Goal: Task Accomplishment & Management: Manage account settings

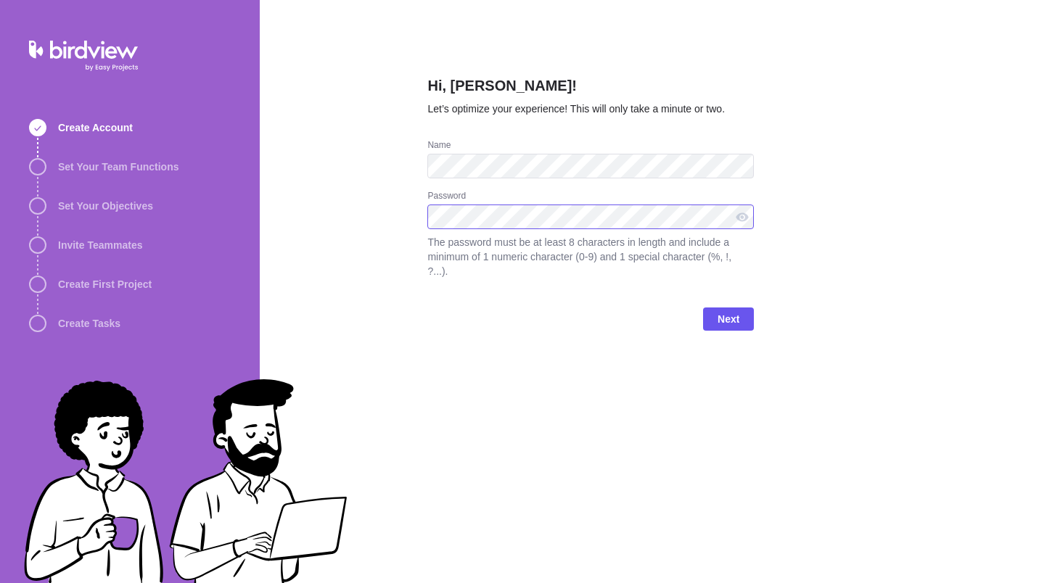
click at [427, 218] on protonpass-control-8b59 at bounding box center [427, 212] width 0 height 12
click at [721, 310] on span "Next" at bounding box center [728, 318] width 22 height 17
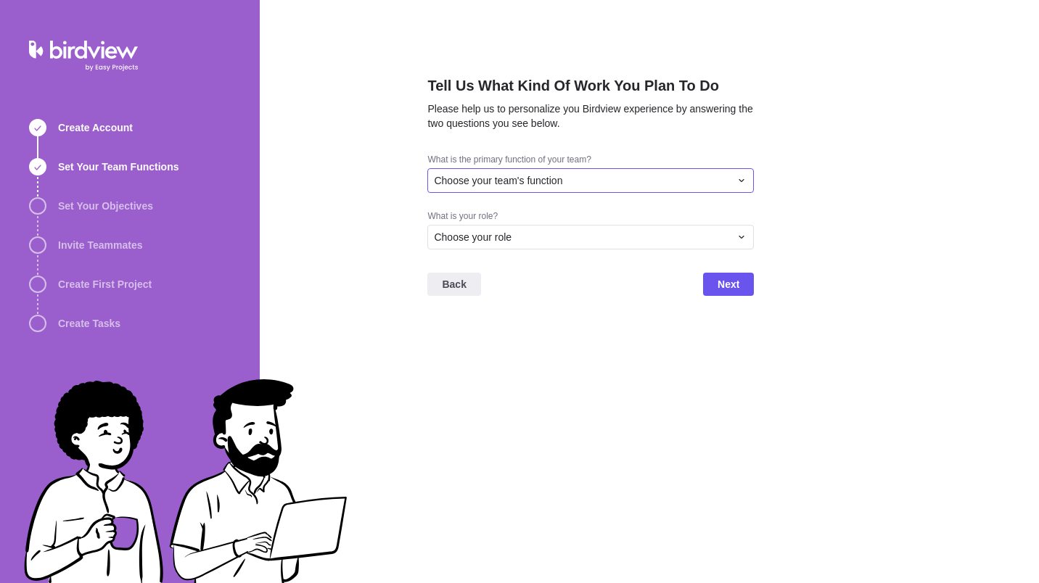
click at [579, 180] on div "Choose your team's function" at bounding box center [582, 180] width 296 height 15
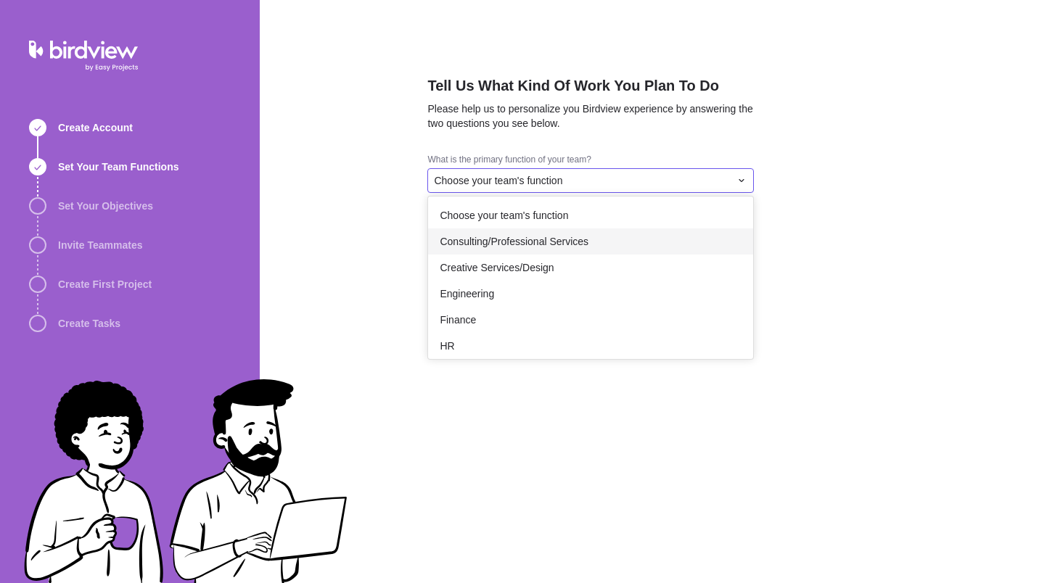
click at [536, 237] on span "Consulting/Professional Services" at bounding box center [514, 241] width 149 height 15
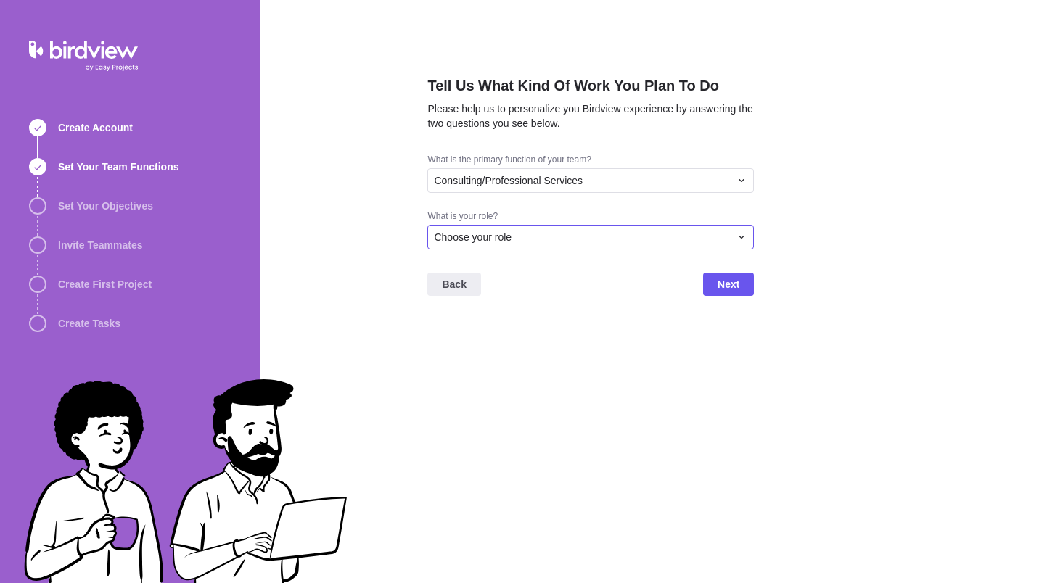
click at [600, 237] on div "Choose your role" at bounding box center [582, 237] width 296 height 15
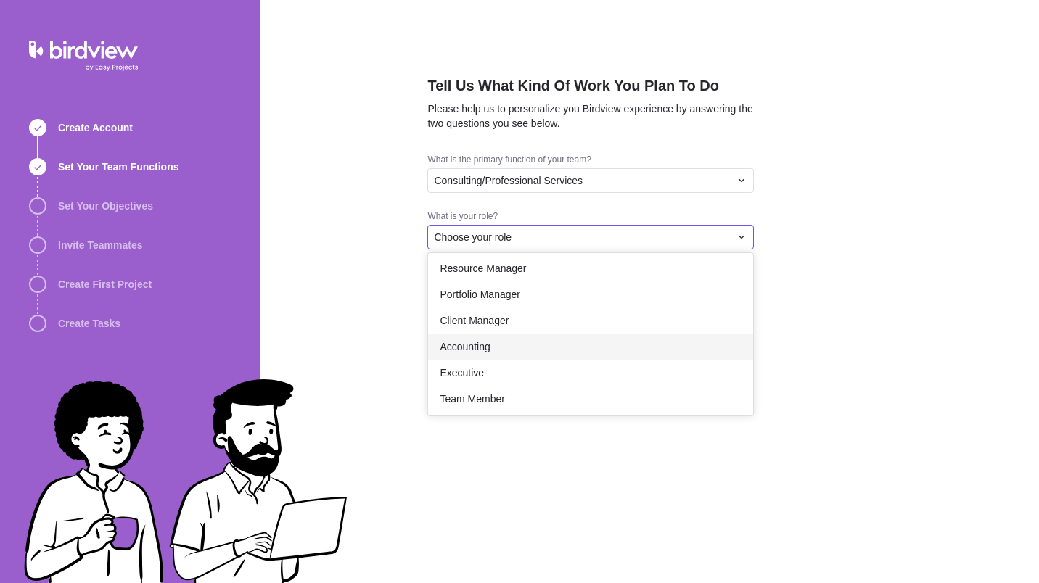
scroll to position [84, 0]
click at [520, 352] on div "Executive" at bounding box center [590, 344] width 325 height 26
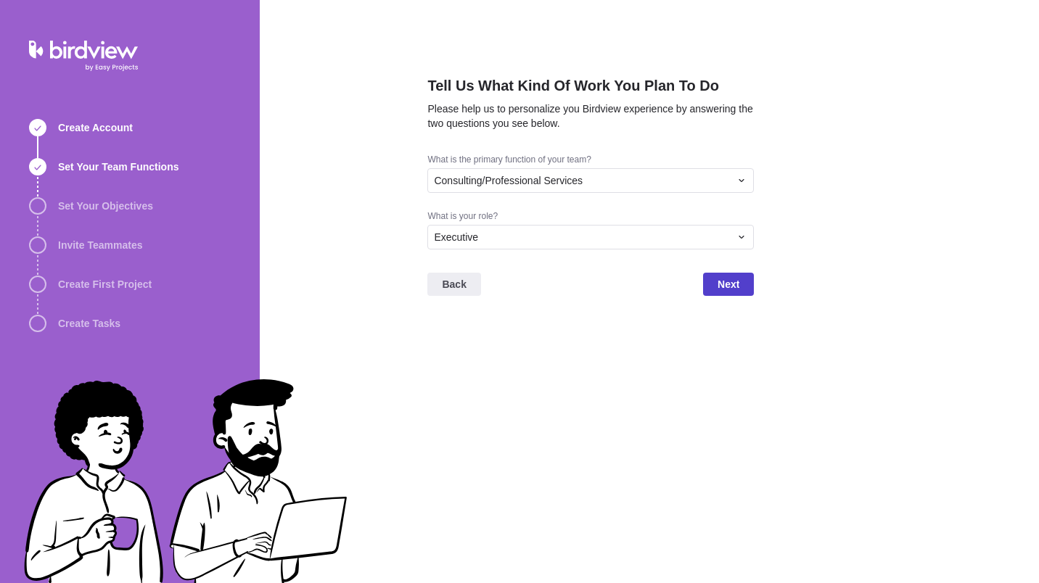
click at [733, 277] on span "Next" at bounding box center [728, 284] width 22 height 17
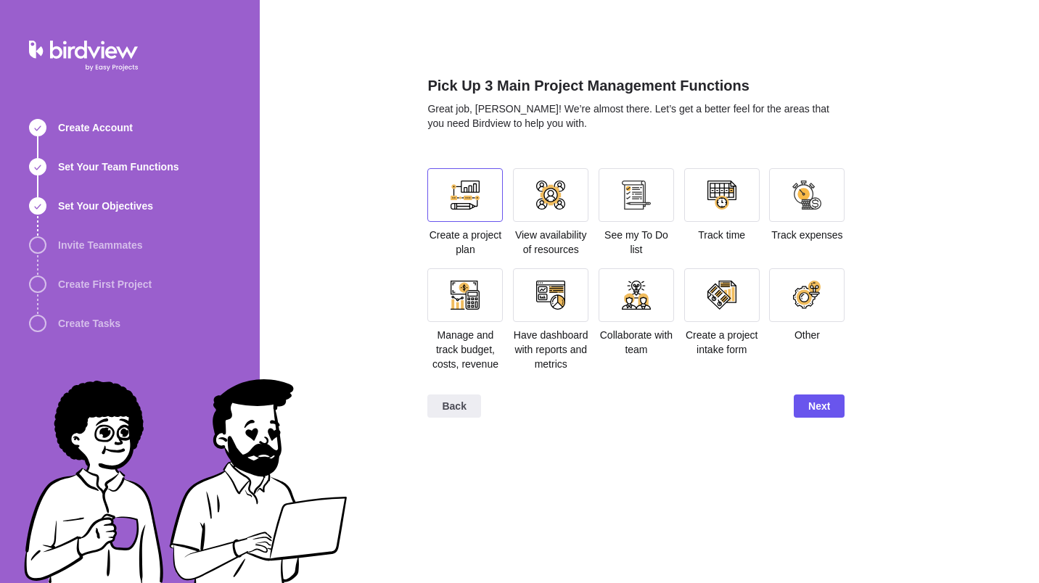
click at [463, 191] on div at bounding box center [464, 195] width 29 height 29
click at [723, 197] on div at bounding box center [721, 195] width 29 height 29
click at [455, 297] on div at bounding box center [464, 295] width 29 height 29
click at [803, 188] on div at bounding box center [806, 195] width 29 height 29
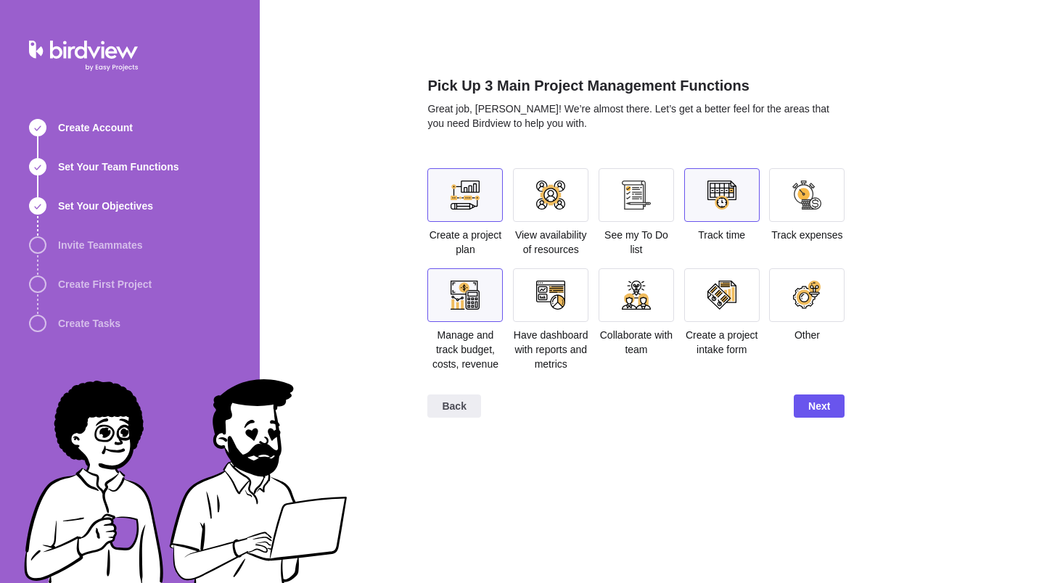
click at [803, 188] on div at bounding box center [806, 195] width 29 height 29
click at [817, 405] on span "Next" at bounding box center [819, 405] width 22 height 17
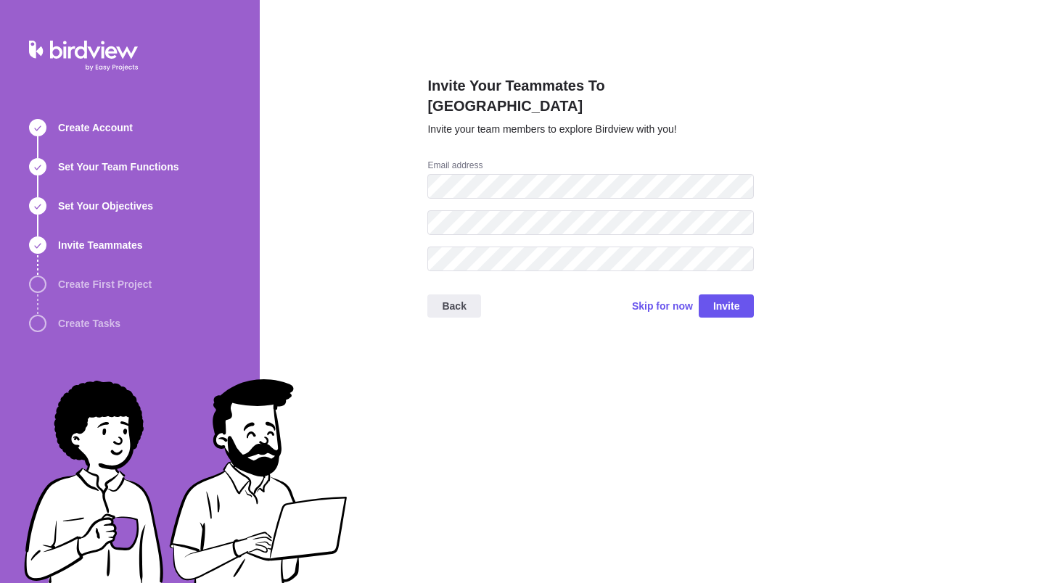
click at [862, 203] on div "Invite Your Teammates To Birdview Invite your team members to explore Birdview …" at bounding box center [649, 291] width 779 height 583
click at [641, 299] on span "Skip for now" at bounding box center [662, 306] width 61 height 15
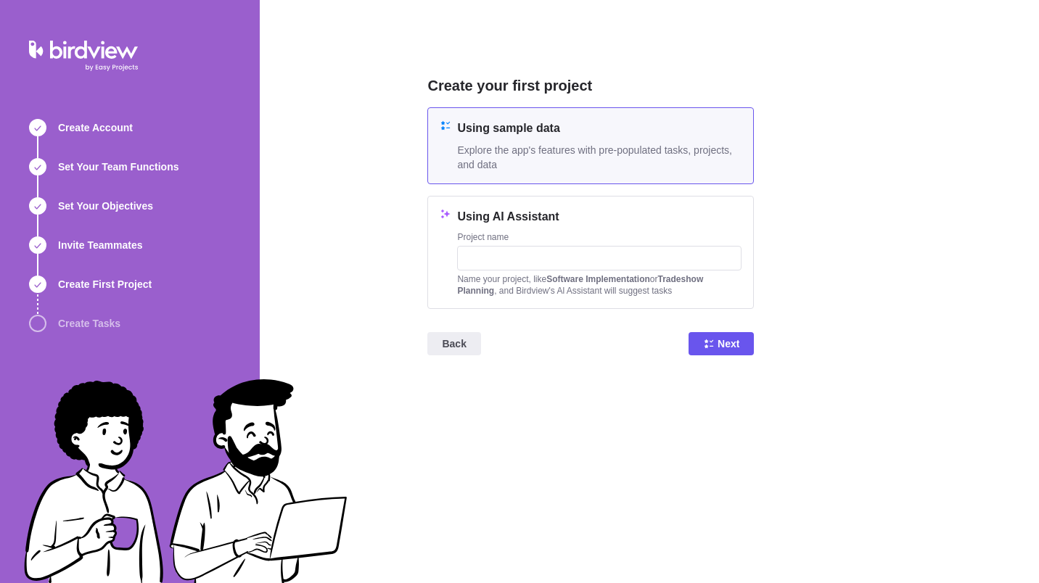
click at [697, 170] on span "Explore the app's features with pre-populated tasks, projects, and data" at bounding box center [599, 157] width 284 height 29
click at [654, 139] on div "Using sample data Explore the app's features with pre-populated tasks, projects…" at bounding box center [599, 146] width 284 height 52
click at [716, 345] on span "Next" at bounding box center [720, 343] width 65 height 23
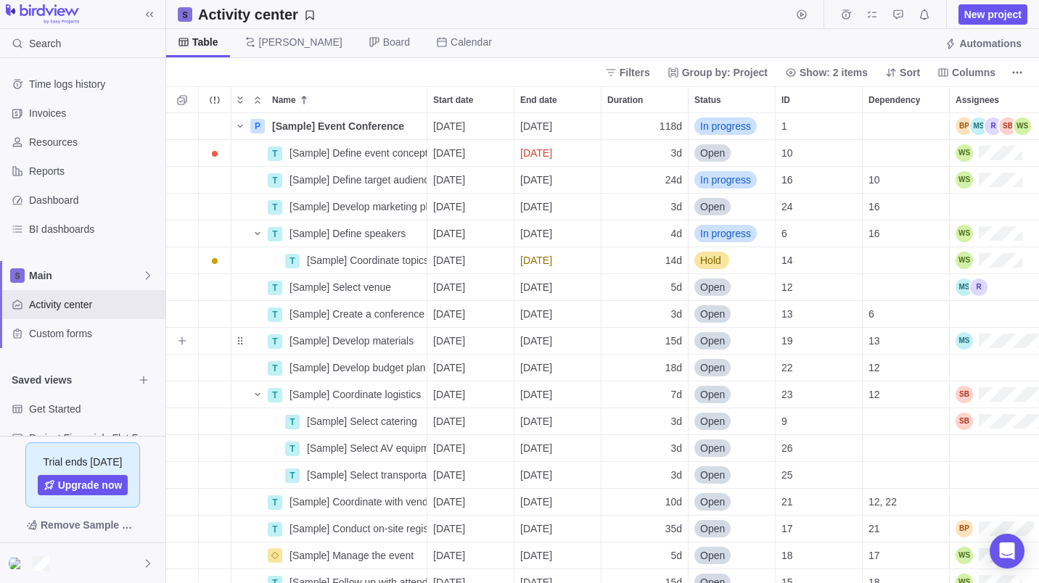
scroll to position [459, 862]
click at [239, 127] on icon "Name" at bounding box center [239, 126] width 5 height 3
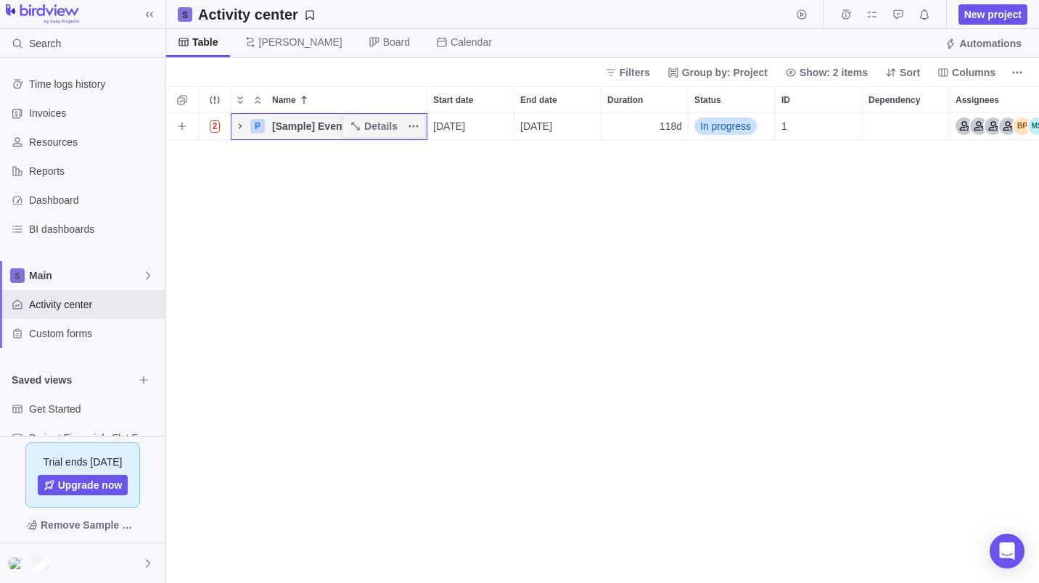
click at [239, 127] on icon "Name" at bounding box center [240, 125] width 3 height 5
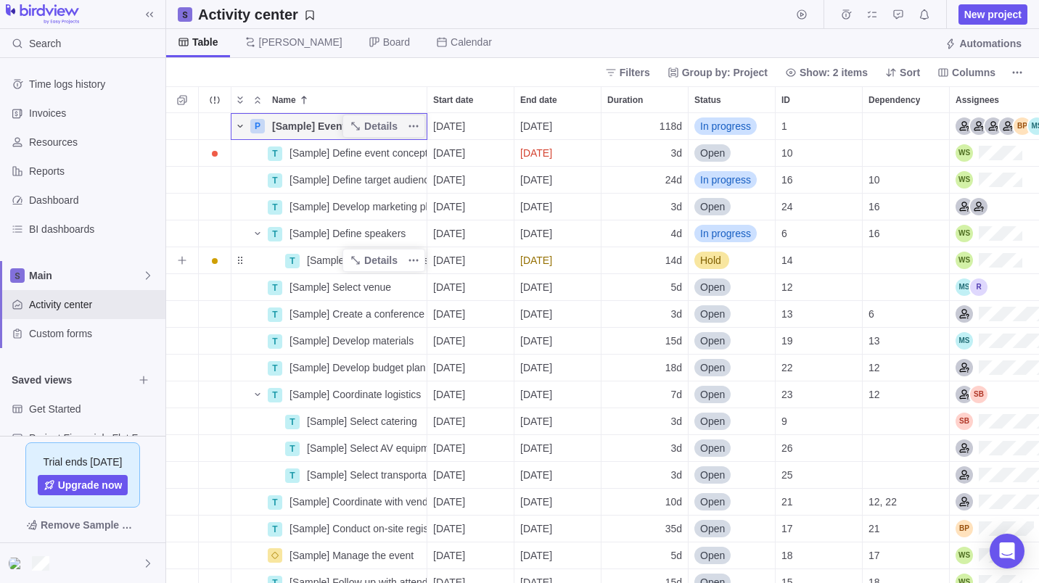
click at [329, 260] on span "[Sample] Coordinate topics with speakers" at bounding box center [367, 260] width 120 height 15
click at [288, 259] on div "P [Sample] Event Conference Details 14/07/2025 24/12/2025 118d In progress 1 T …" at bounding box center [602, 348] width 872 height 470
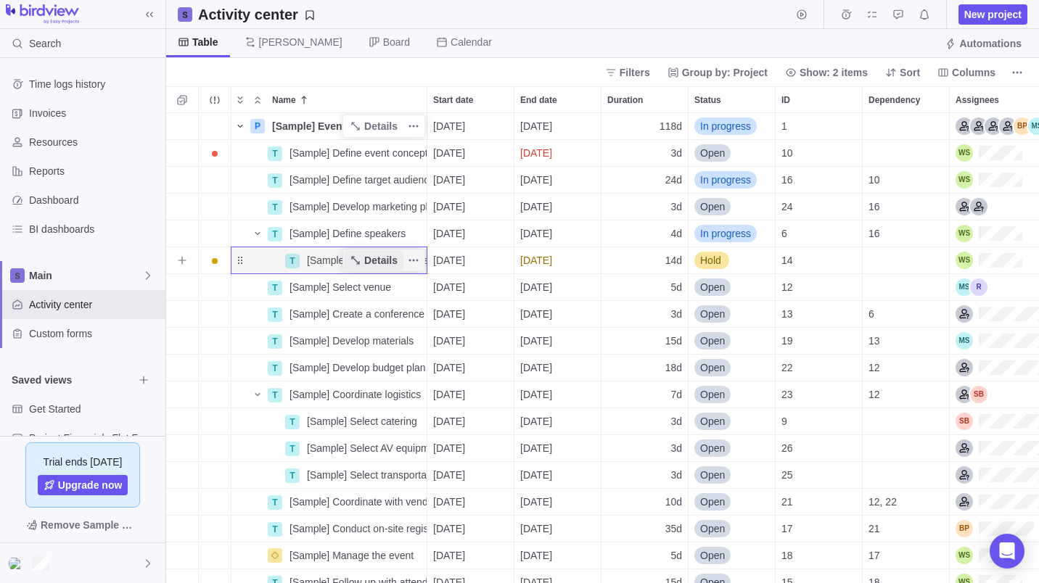
click at [361, 257] on icon "Name" at bounding box center [356, 261] width 12 height 12
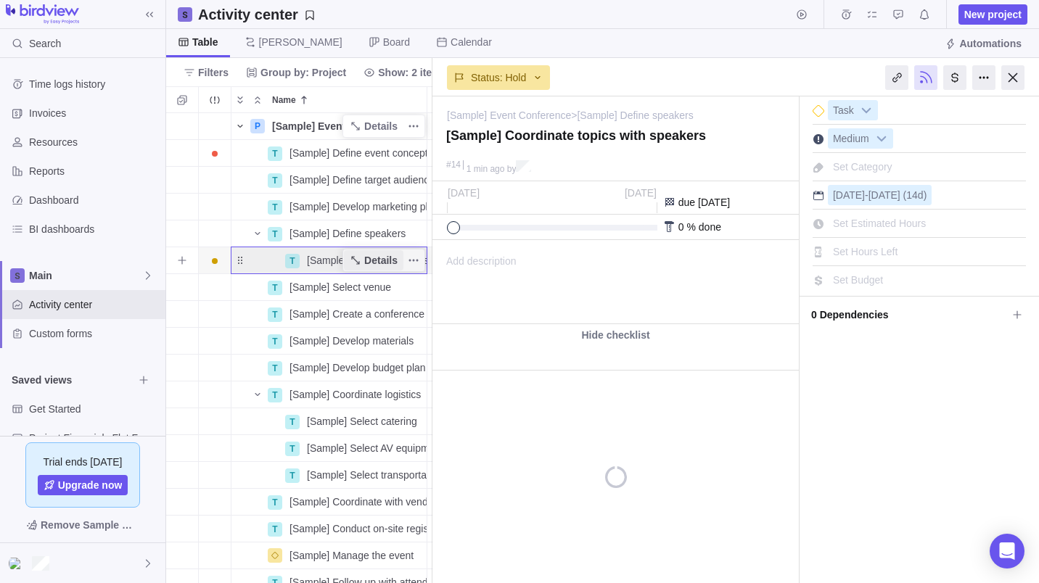
scroll to position [0, 6]
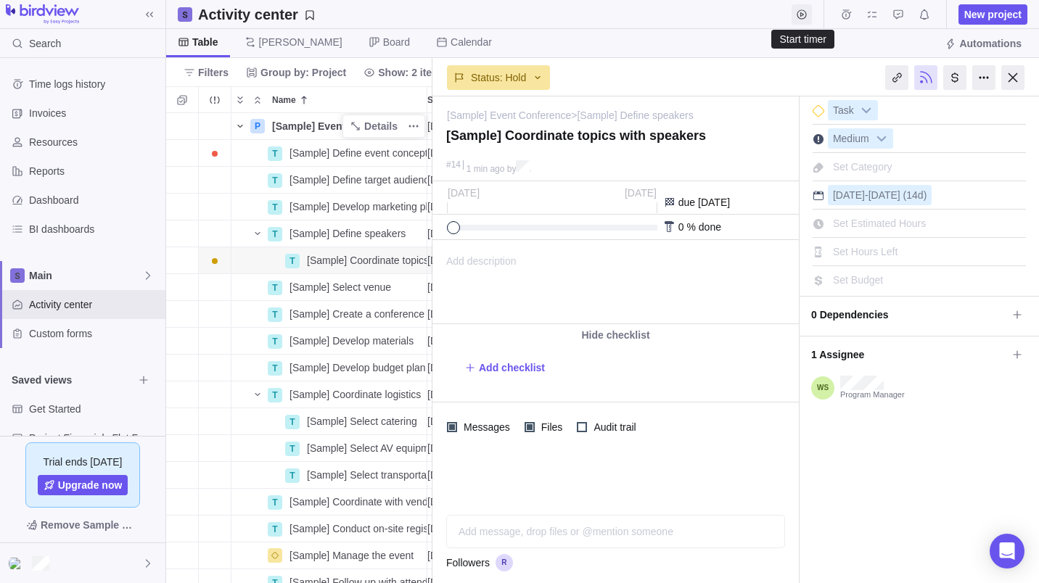
click at [804, 17] on icon "Start timer" at bounding box center [802, 15] width 12 height 12
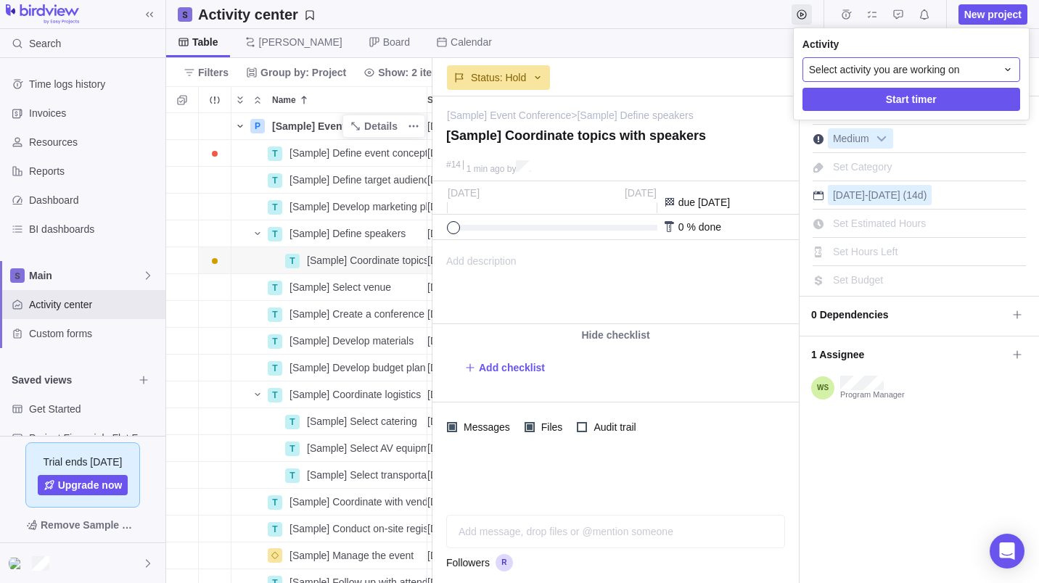
click at [899, 65] on span "Select activity you are working on" at bounding box center [884, 69] width 151 height 15
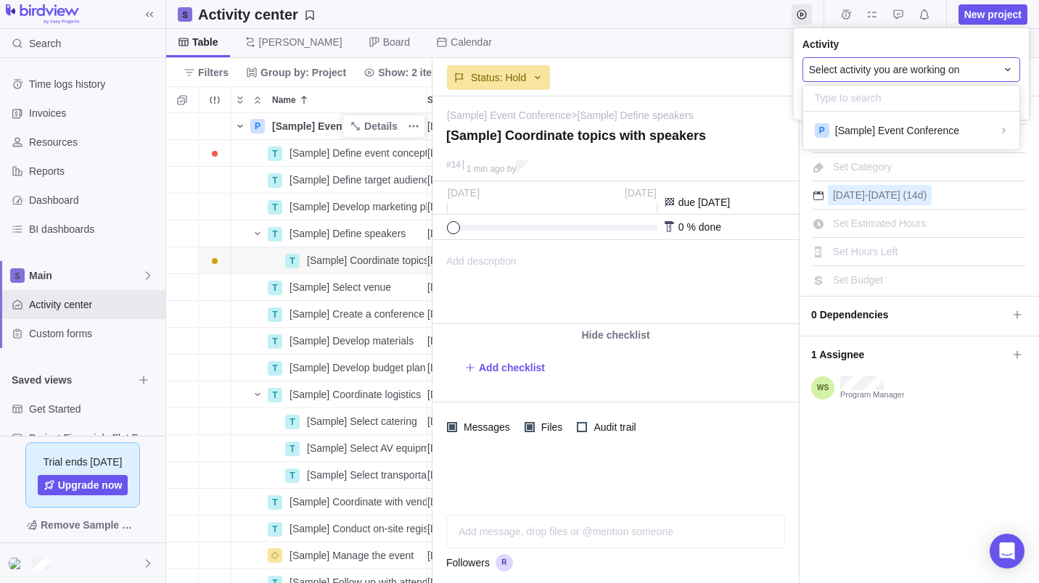
scroll to position [27, 205]
click at [912, 128] on span "[Sample] Event Conference" at bounding box center [897, 130] width 124 height 15
click at [904, 133] on span "[Sample] Event Conference" at bounding box center [908, 130] width 132 height 15
click at [904, 133] on span "[Sample] Event Conference" at bounding box center [897, 130] width 124 height 15
click at [888, 163] on span "[Sample] Select venue" at bounding box center [886, 162] width 102 height 15
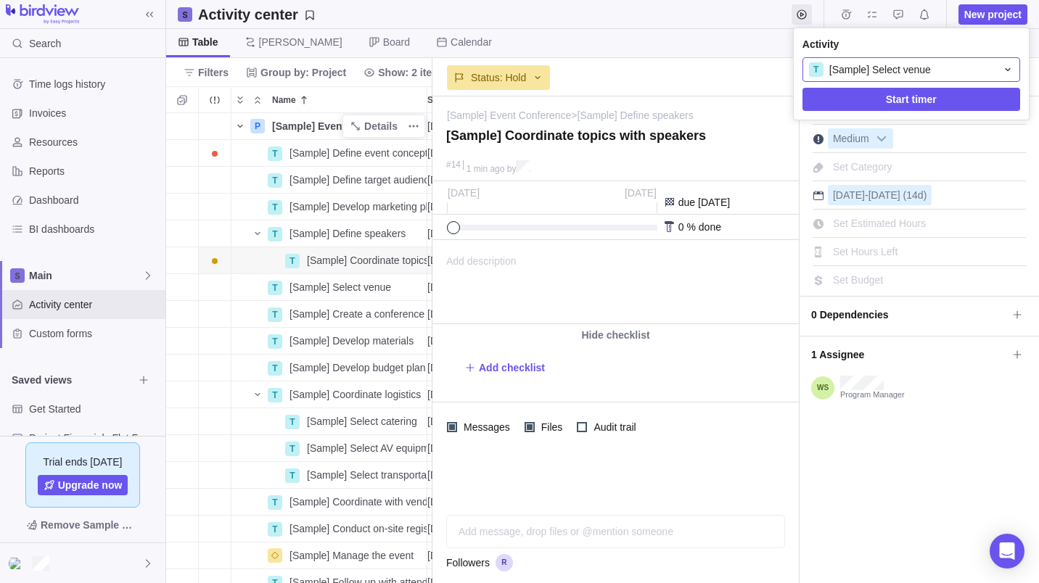
click at [906, 71] on span "[Sample] Select venue" at bounding box center [880, 69] width 102 height 15
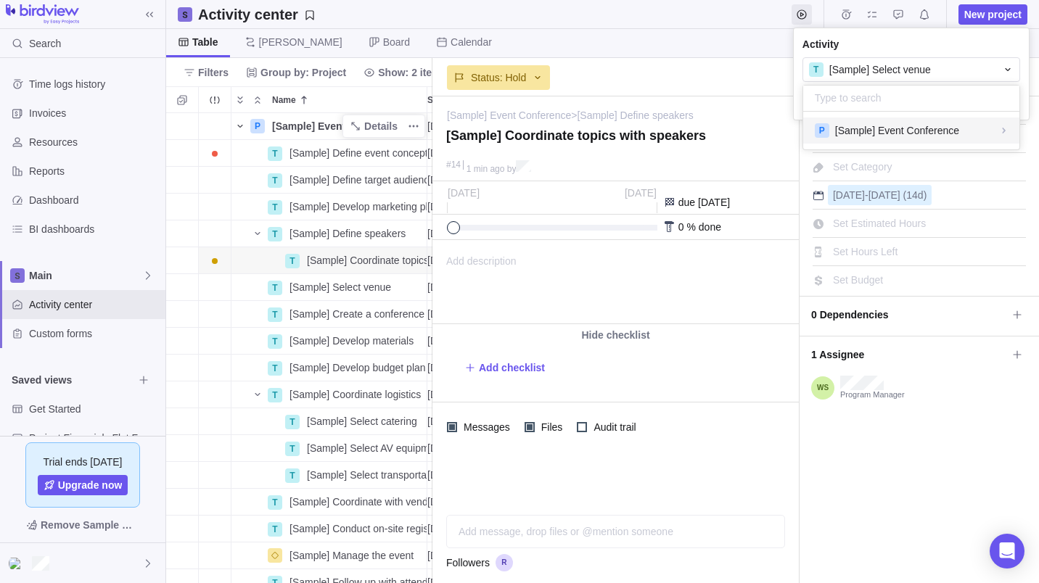
click at [974, 123] on div "P [Sample] Event Conference" at bounding box center [910, 130] width 193 height 15
click at [336, 500] on body "Search Time logs history Invoices Resources Reports Dashboard BI dashboards Mai…" at bounding box center [519, 291] width 1039 height 583
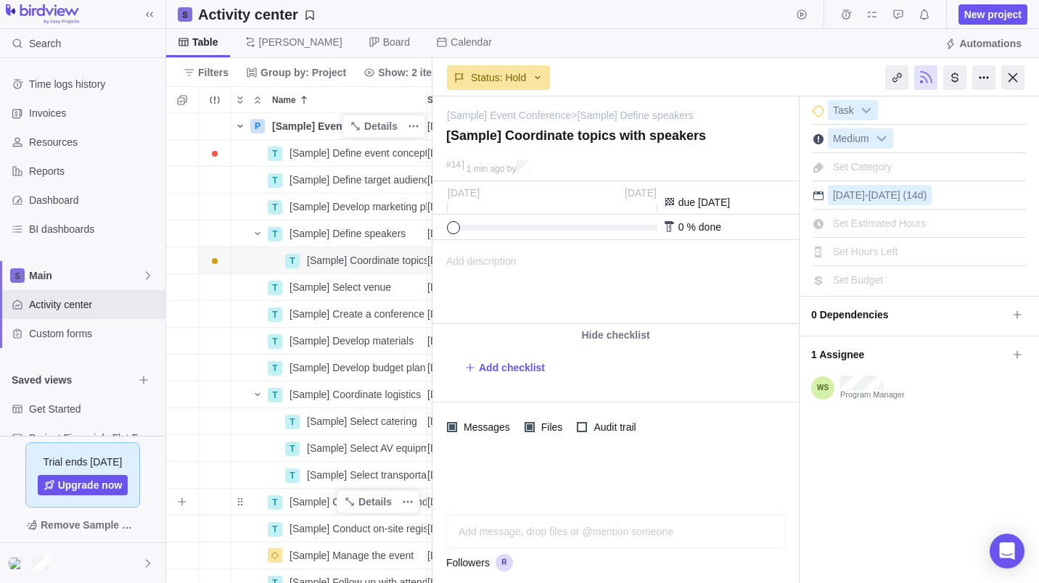
click at [299, 503] on span "[Sample] Coordinate with vendors and sponsors" at bounding box center [357, 502] width 137 height 15
click at [1015, 71] on body "Search Time logs history Invoices Resources Reports Dashboard BI dashboards Mai…" at bounding box center [519, 291] width 1039 height 583
click at [1011, 78] on div at bounding box center [1012, 77] width 23 height 25
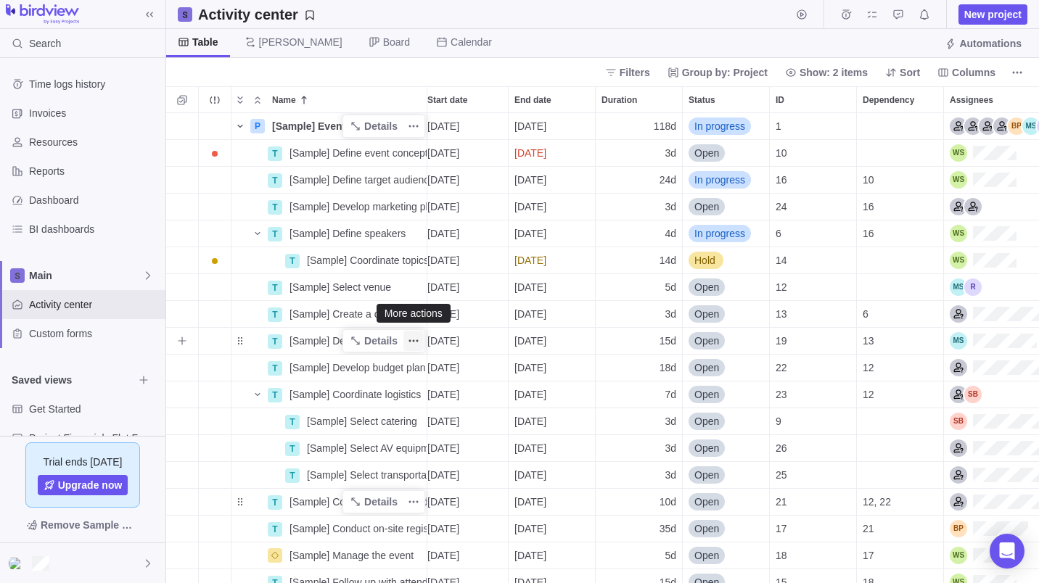
click at [415, 347] on span "More actions" at bounding box center [413, 341] width 20 height 20
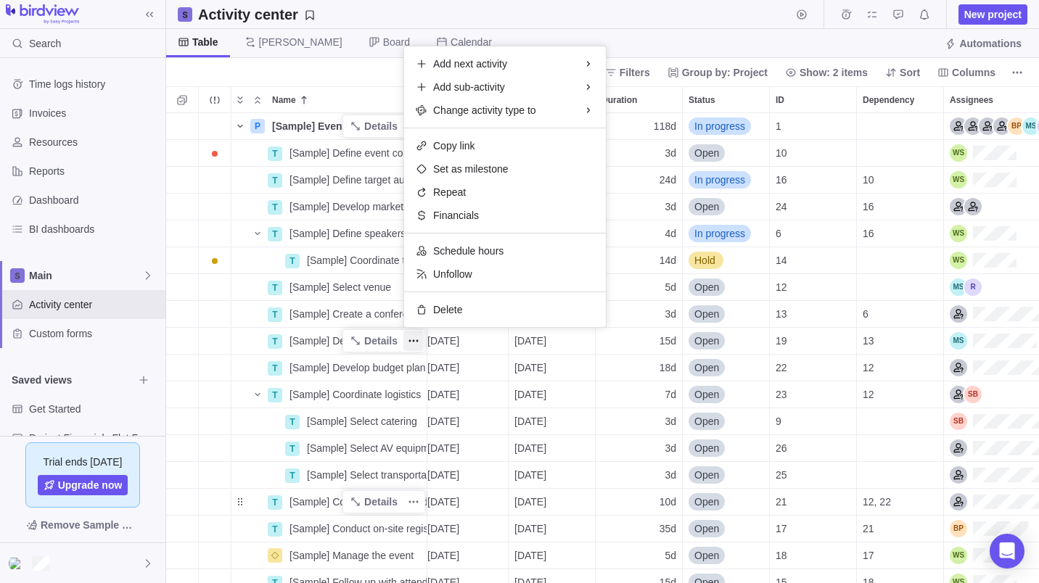
click at [387, 452] on div "P [Sample] Event Conference Details 14/07/2025 24/12/2025 118d In progress 1 T …" at bounding box center [602, 348] width 872 height 470
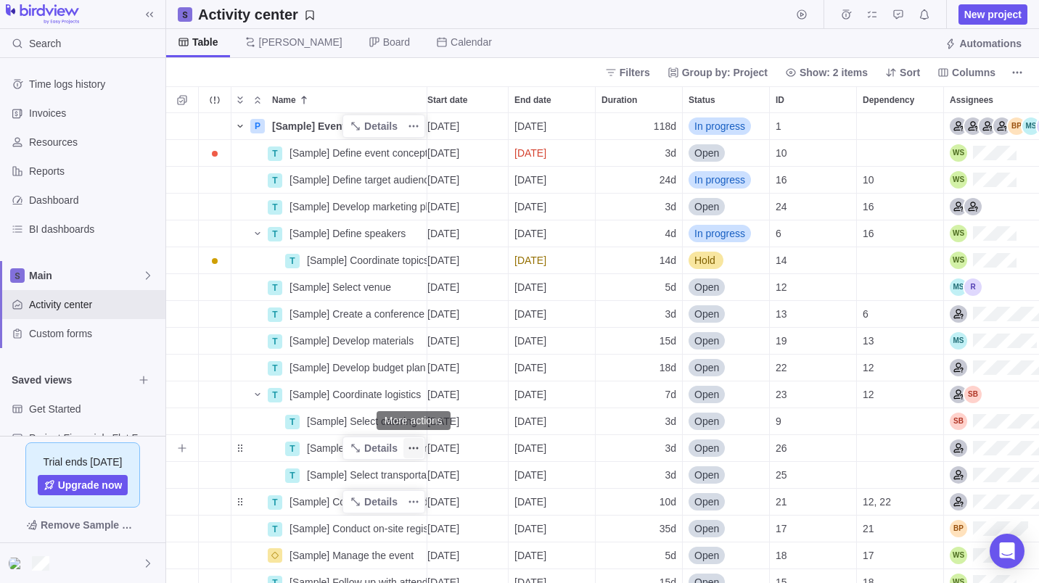
click at [413, 456] on span "More actions" at bounding box center [413, 448] width 20 height 20
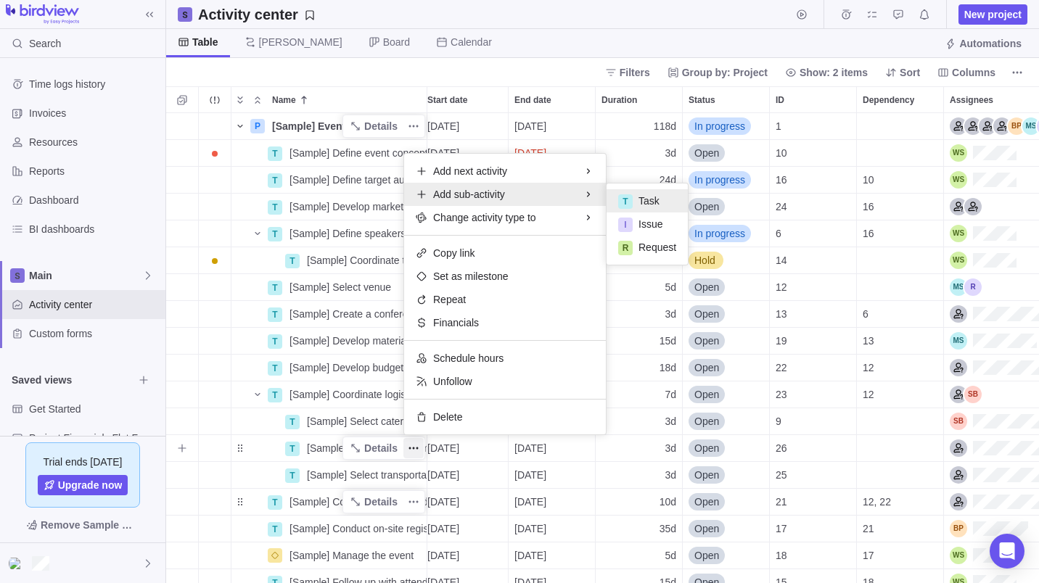
click at [652, 200] on span "Task" at bounding box center [648, 201] width 21 height 15
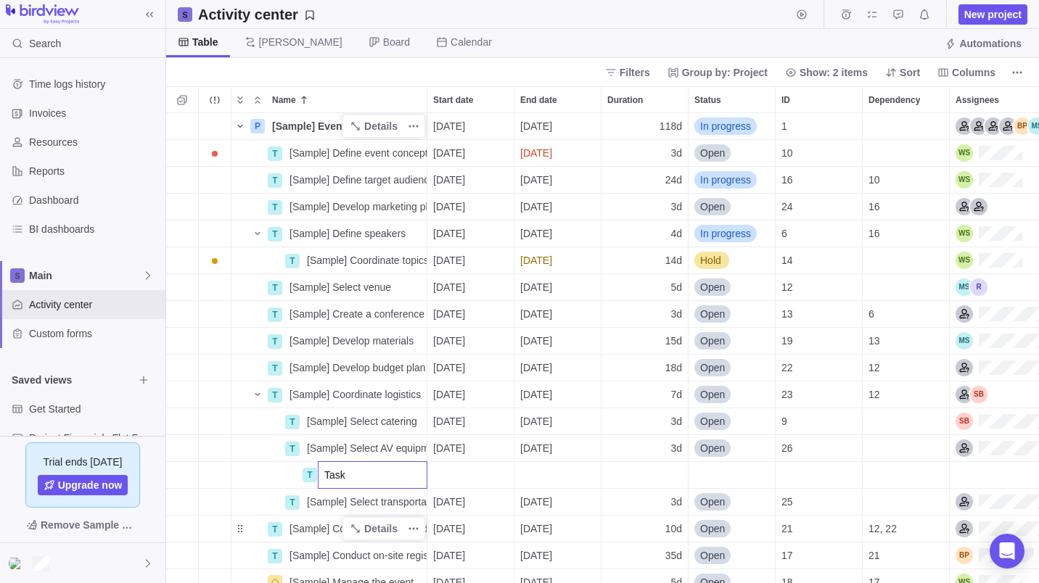
type input "Tasky"
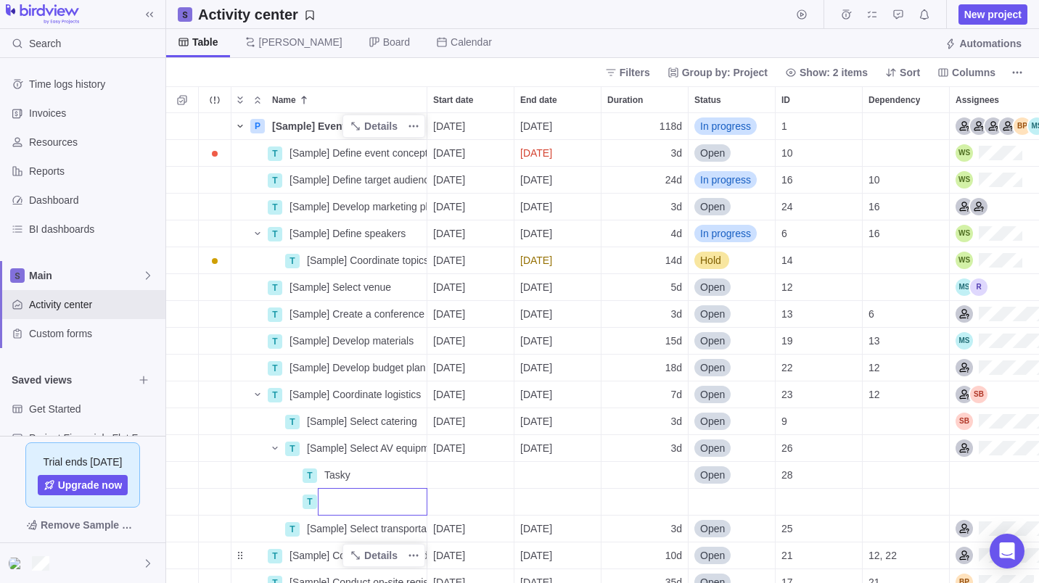
click at [364, 451] on div "P [Sample] Event Conference Details 14/07/2025 24/12/2025 118d In progress 1 T …" at bounding box center [602, 348] width 872 height 470
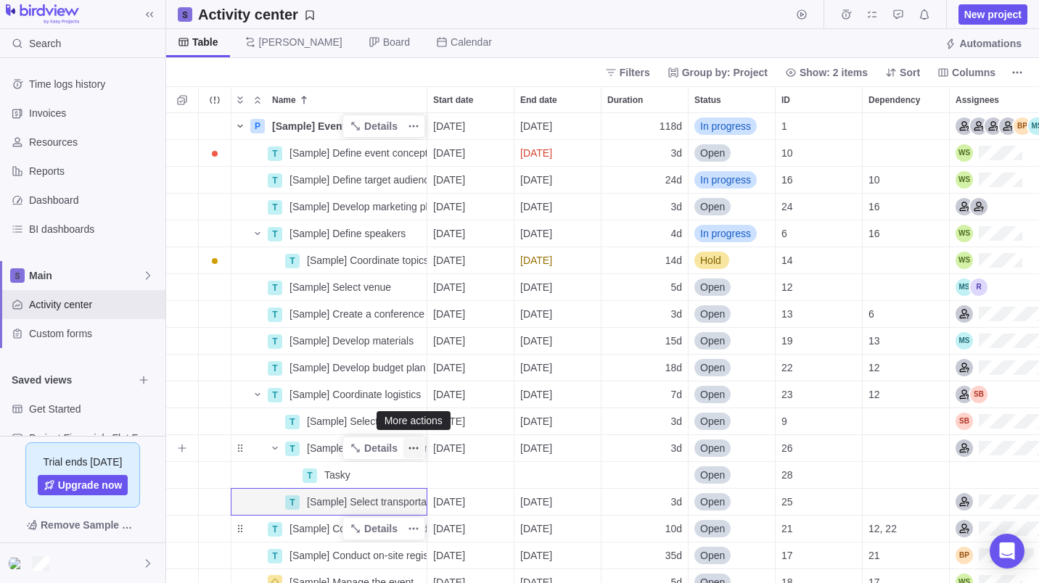
click at [418, 447] on icon "More actions" at bounding box center [414, 448] width 12 height 12
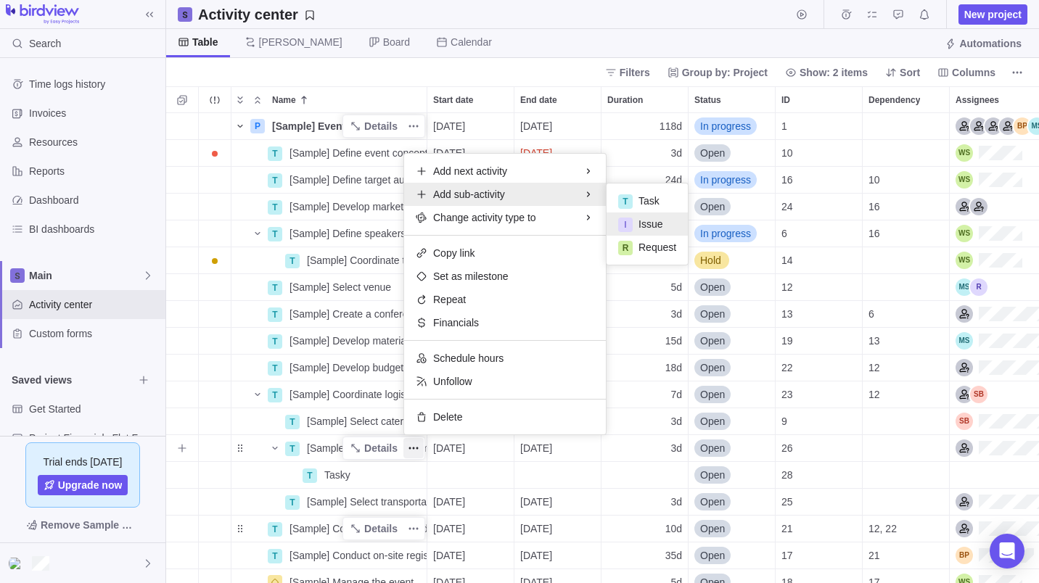
click at [639, 228] on span "Issue" at bounding box center [650, 224] width 24 height 15
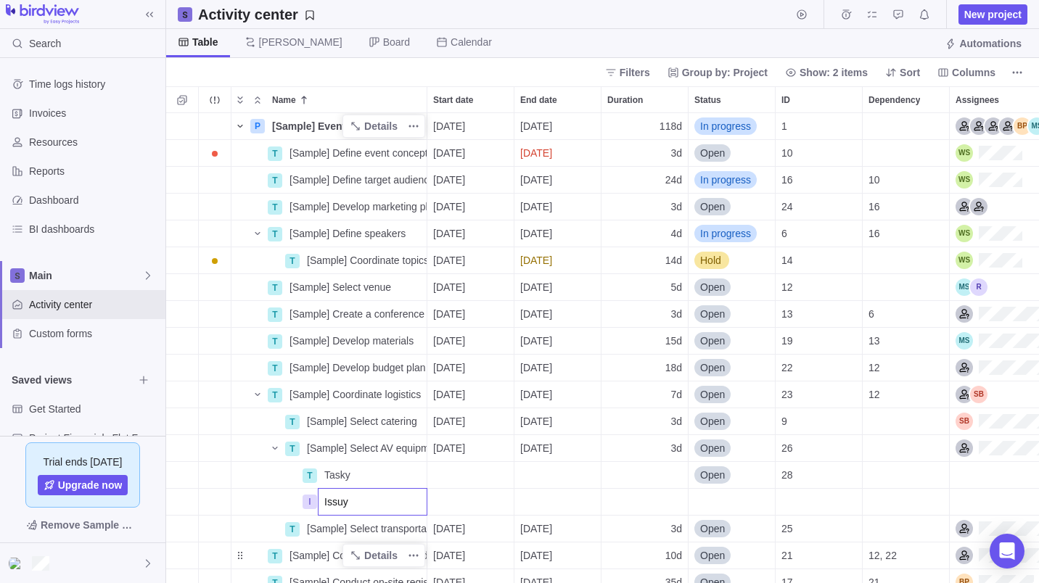
type input "Issuy"
click at [377, 452] on div "P [Sample] Event Conference Details 14/07/2025 24/12/2025 118d In progress 1 T …" at bounding box center [602, 348] width 872 height 470
click at [417, 450] on icon "More actions" at bounding box center [414, 448] width 12 height 12
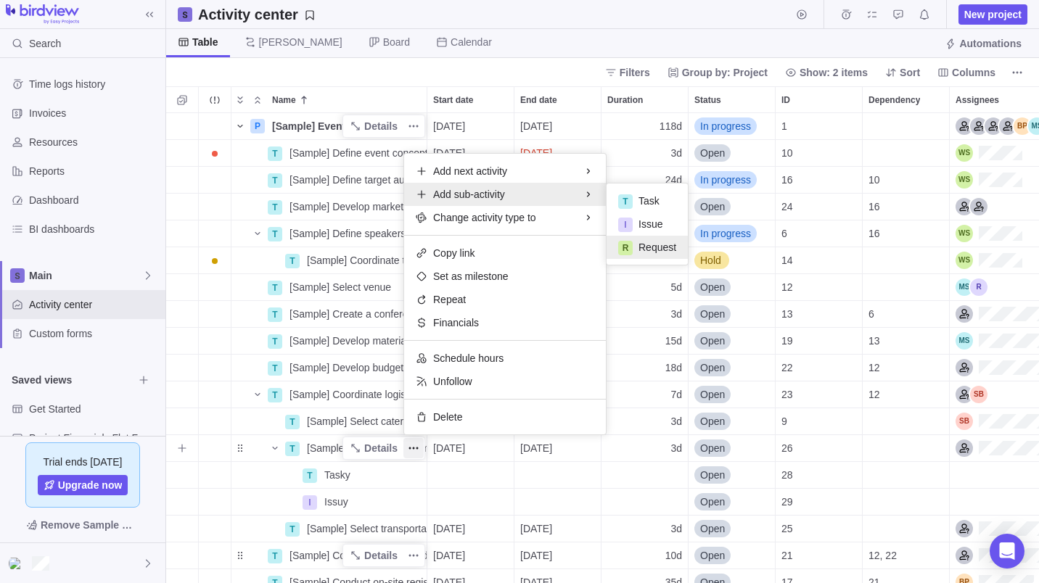
click at [648, 246] on span "Request" at bounding box center [657, 247] width 38 height 15
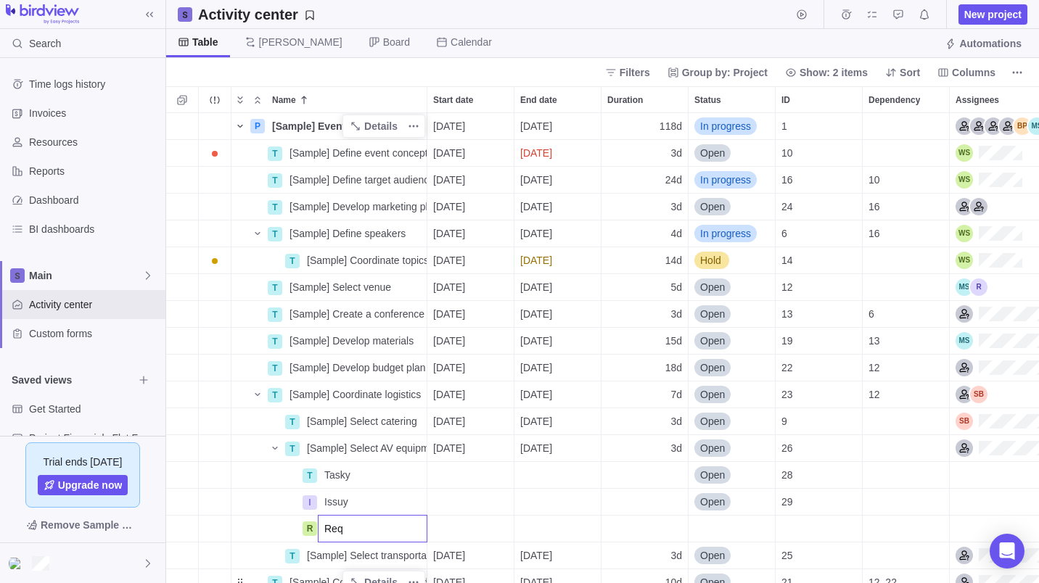
type input "Reqy"
click at [462, 470] on div "Start date" at bounding box center [470, 475] width 86 height 26
click at [373, 474] on div "P [Sample] Event Conference Details 14/07/2025 24/12/2025 118d In progress 1 T …" at bounding box center [602, 348] width 872 height 470
click at [330, 498] on span "Issuy" at bounding box center [336, 502] width 24 height 15
click at [474, 513] on div "P [Sample] Event Conference Details 14/07/2025 24/12/2025 118d In progress 1 T …" at bounding box center [602, 348] width 872 height 470
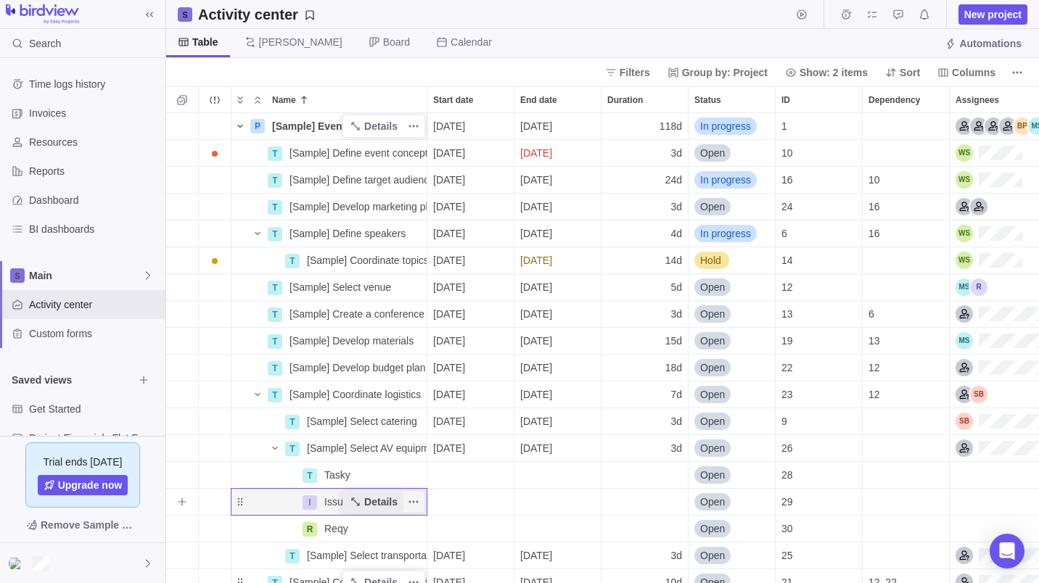
click at [374, 503] on span "Details" at bounding box center [380, 502] width 33 height 15
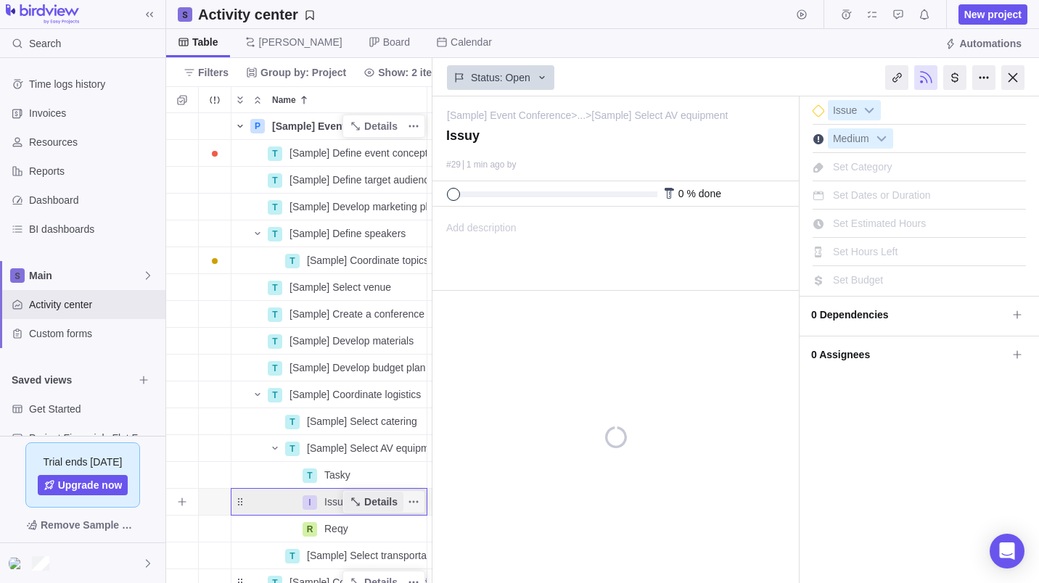
scroll to position [0, 6]
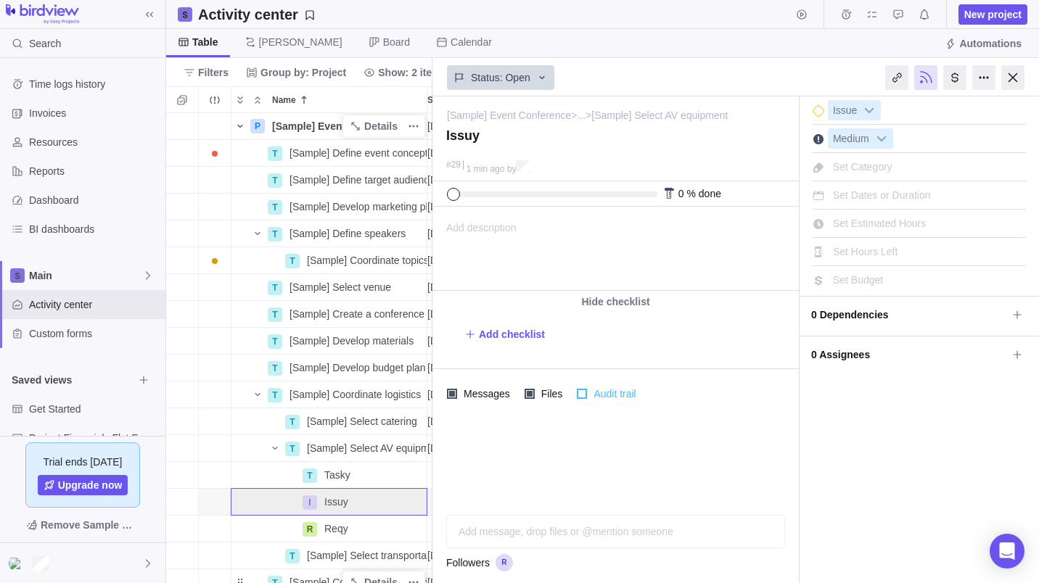
click at [587, 396] on span "Audit trail" at bounding box center [612, 394] width 51 height 20
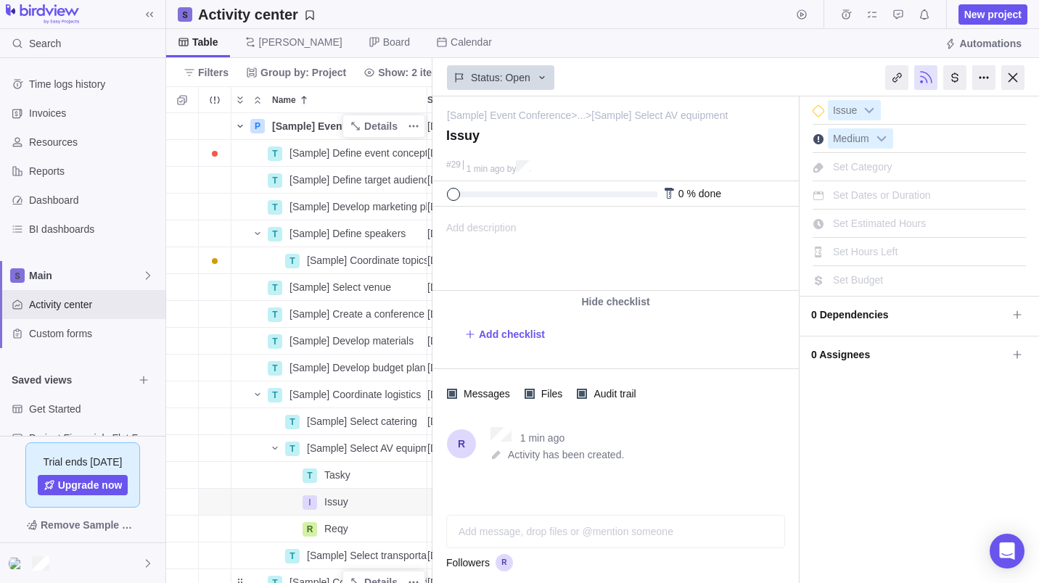
click at [872, 173] on span "Set Category" at bounding box center [862, 167] width 59 height 12
click at [883, 162] on input "text" at bounding box center [920, 167] width 185 height 20
click at [876, 110] on b at bounding box center [869, 110] width 22 height 19
click at [870, 173] on li "Issue" at bounding box center [886, 169] width 100 height 25
click at [1017, 316] on icon at bounding box center [1016, 314] width 8 height 8
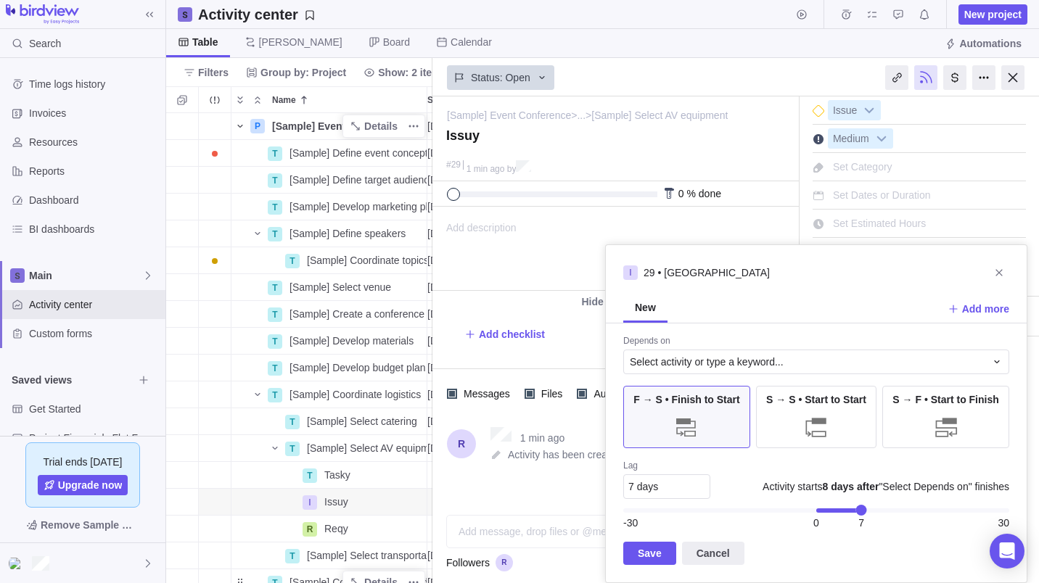
drag, startPoint x: 814, startPoint y: 511, endPoint x: 860, endPoint y: 516, distance: 46.1
click at [860, 516] on div "7 -30 0 30" at bounding box center [816, 517] width 386 height 25
click at [1002, 268] on icon "Close" at bounding box center [999, 273] width 12 height 12
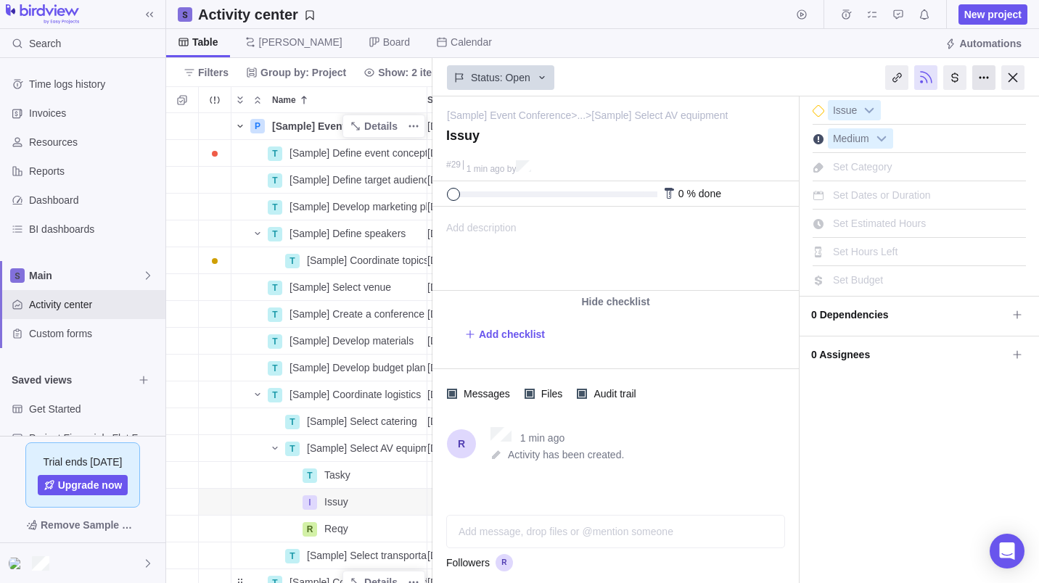
click at [979, 81] on div at bounding box center [983, 77] width 23 height 25
click at [852, 229] on span "Set Estimated Hours" at bounding box center [879, 224] width 93 height 12
click at [869, 114] on b at bounding box center [869, 110] width 22 height 19
click at [869, 138] on li "Task" at bounding box center [886, 144] width 100 height 25
click at [866, 112] on b at bounding box center [866, 110] width 22 height 19
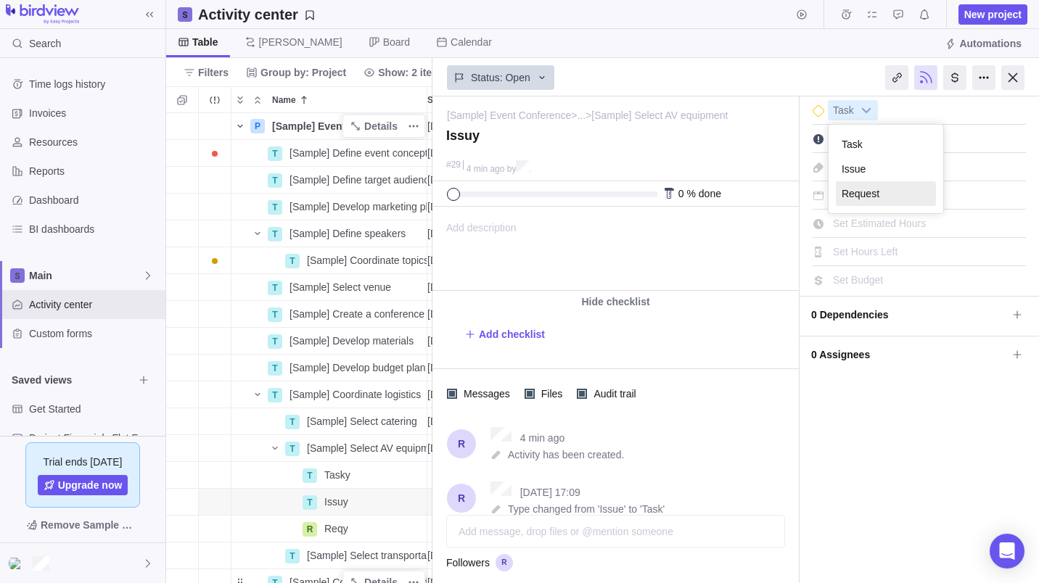
click at [876, 197] on li "Request" at bounding box center [886, 193] width 100 height 25
click at [878, 108] on b at bounding box center [883, 110] width 22 height 19
click at [887, 169] on li "Issue" at bounding box center [886, 169] width 100 height 25
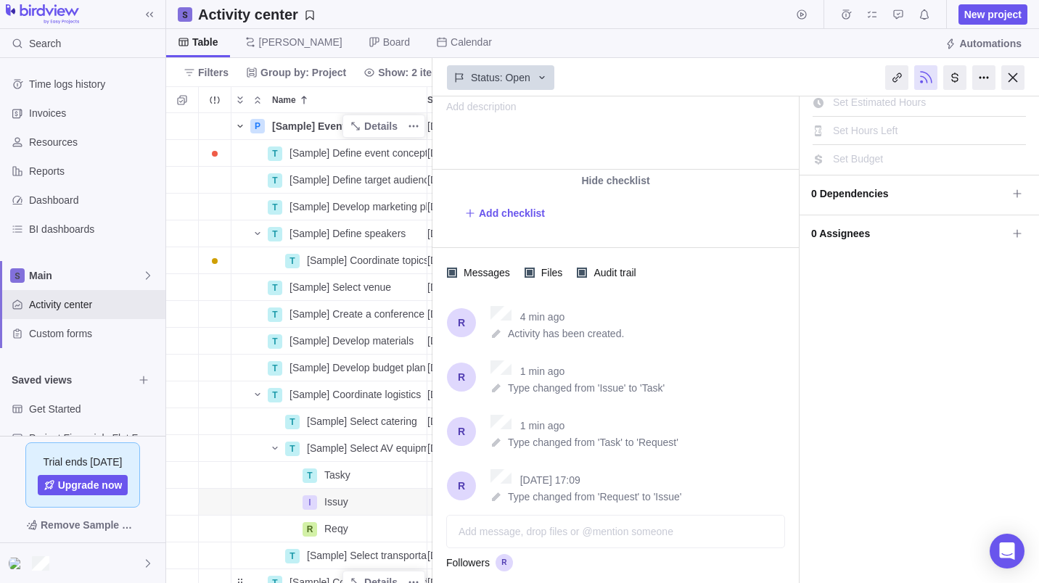
scroll to position [0, 0]
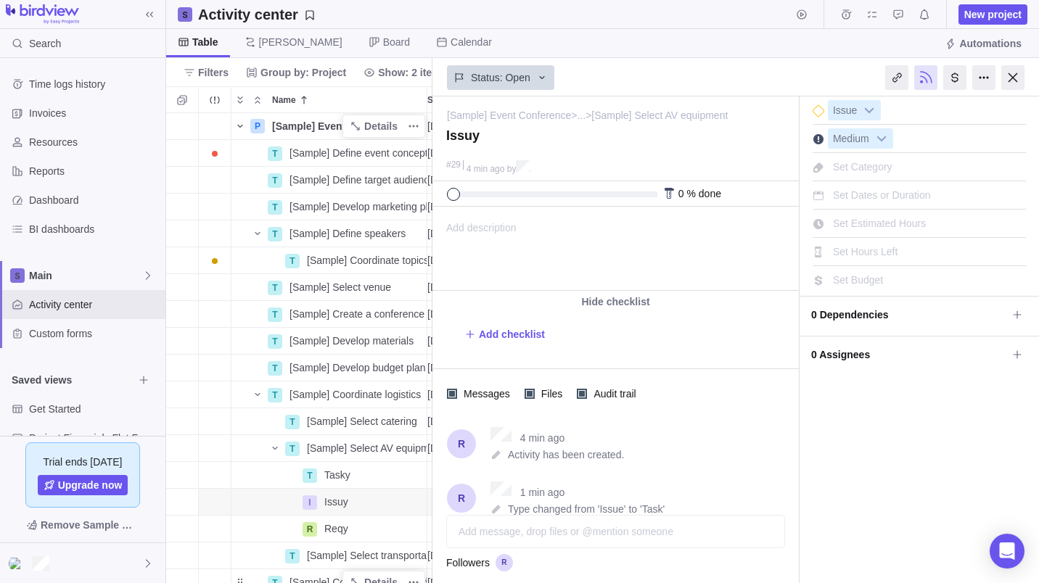
click at [892, 187] on div "Set Dates or Duration" at bounding box center [882, 195] width 108 height 20
click at [896, 164] on div "[Sample] Event Conference > ... > [Sample] Select AV equipment — change Issuy #…" at bounding box center [735, 339] width 606 height 487
click at [948, 172] on div "Set Category" at bounding box center [918, 164] width 213 height 25
click at [861, 167] on span "Set Category" at bounding box center [862, 167] width 59 height 12
click at [890, 271] on li "Troubleshooting" at bounding box center [918, 275] width 165 height 25
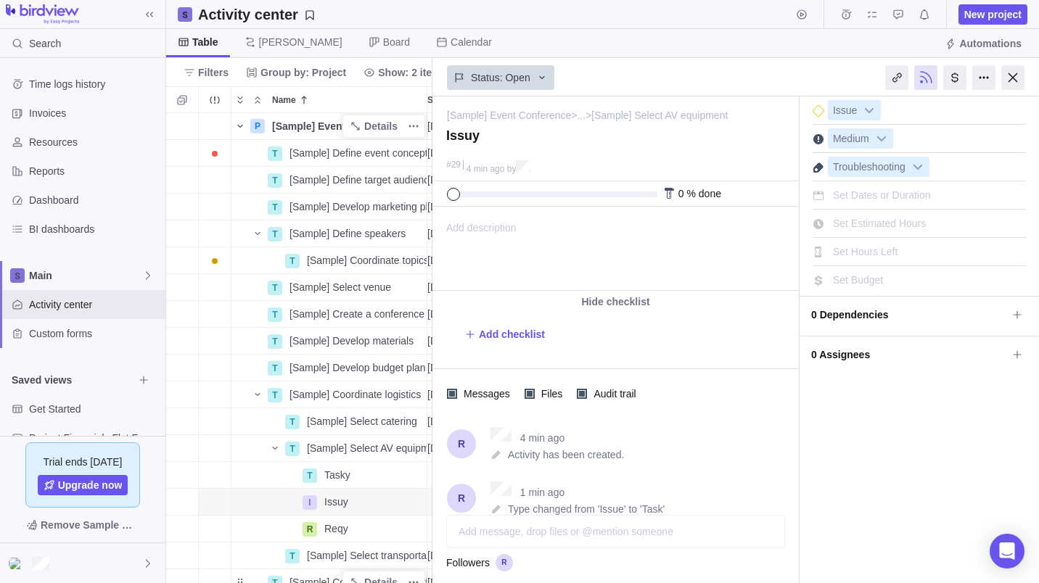
click at [846, 279] on span "Set Budget" at bounding box center [858, 280] width 50 height 12
type input "10"
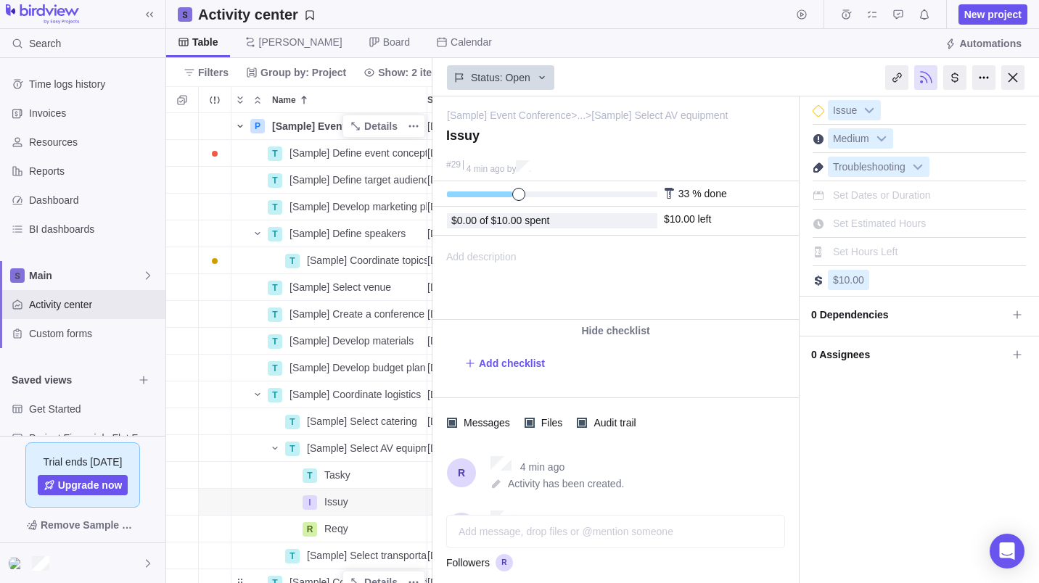
drag, startPoint x: 455, startPoint y: 199, endPoint x: 515, endPoint y: 211, distance: 61.4
click at [515, 211] on div "Activity was completed on its planned end date Today due today 33 % done $0.00 …" at bounding box center [615, 250] width 366 height 139
click at [1015, 76] on div at bounding box center [1012, 77] width 23 height 25
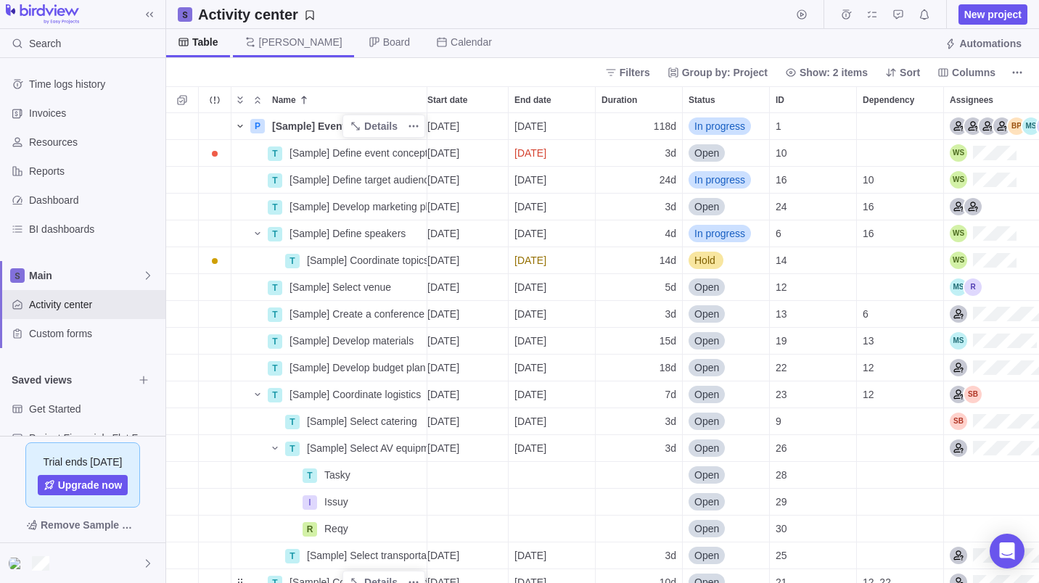
click at [266, 43] on span "Gantt" at bounding box center [300, 42] width 83 height 15
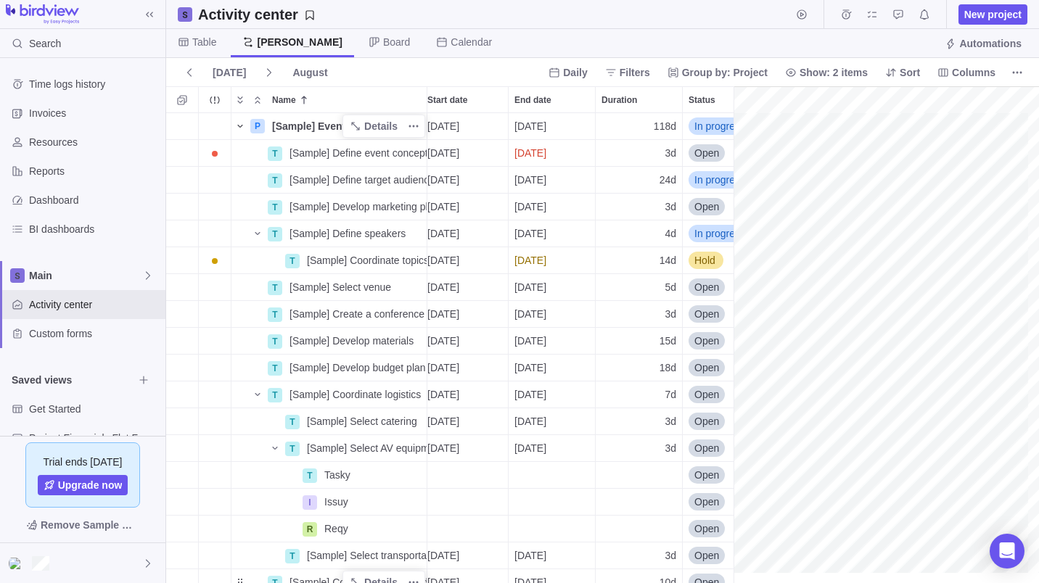
scroll to position [0, 1926]
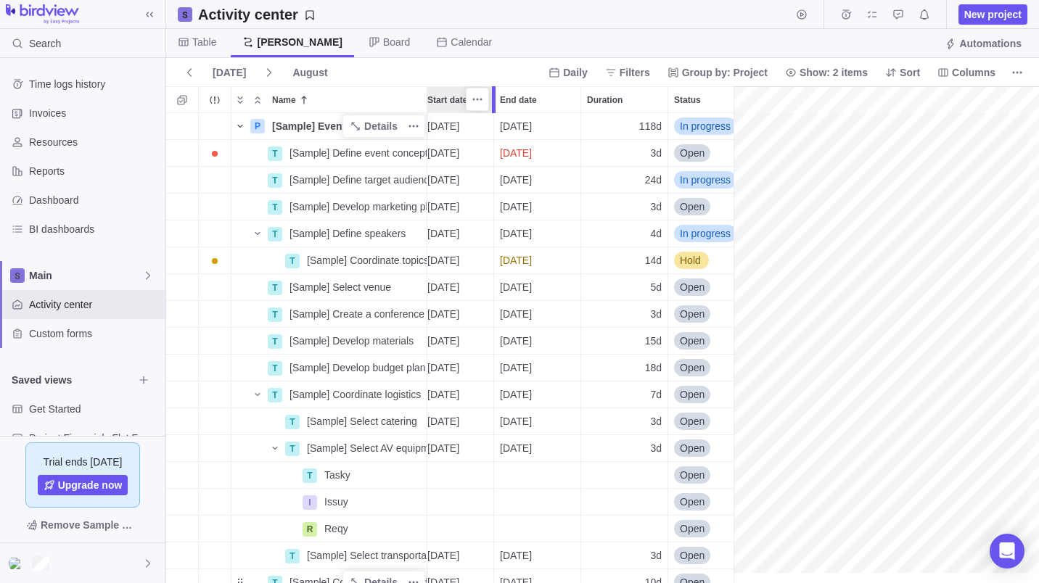
drag, startPoint x: 507, startPoint y: 96, endPoint x: 490, endPoint y: 102, distance: 18.1
click at [490, 102] on div at bounding box center [496, 99] width 12 height 27
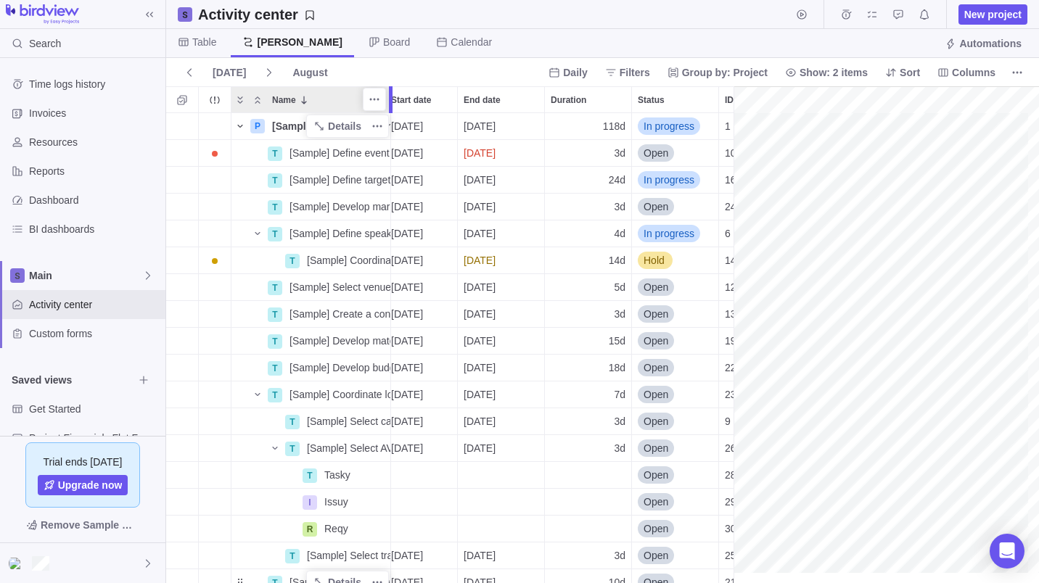
scroll to position [0, 0]
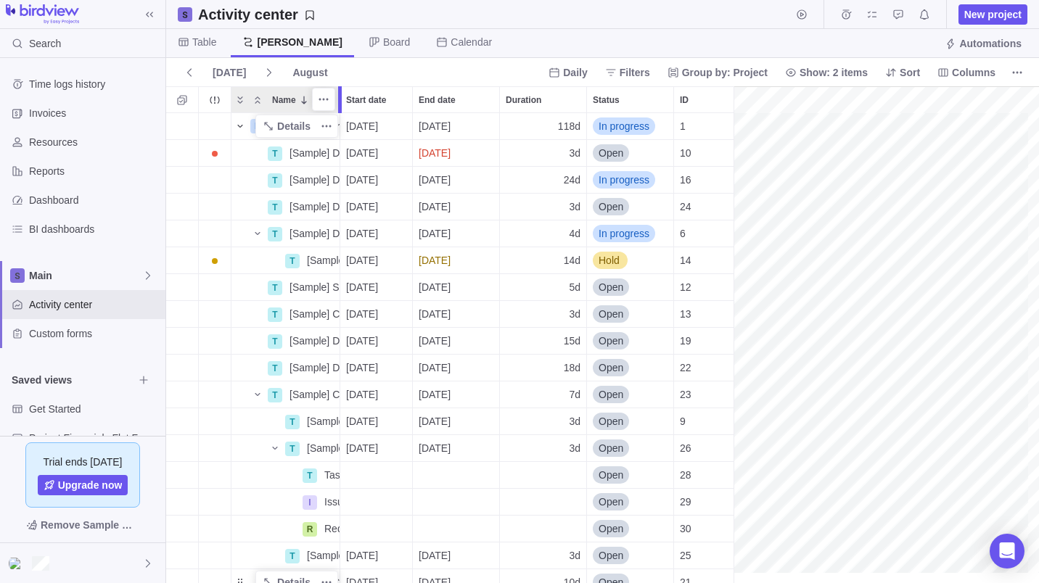
drag, startPoint x: 427, startPoint y: 98, endPoint x: 340, endPoint y: 102, distance: 87.1
click at [340, 102] on div at bounding box center [340, 99] width 4 height 27
click at [358, 363] on span "01/09/2025" at bounding box center [362, 367] width 32 height 15
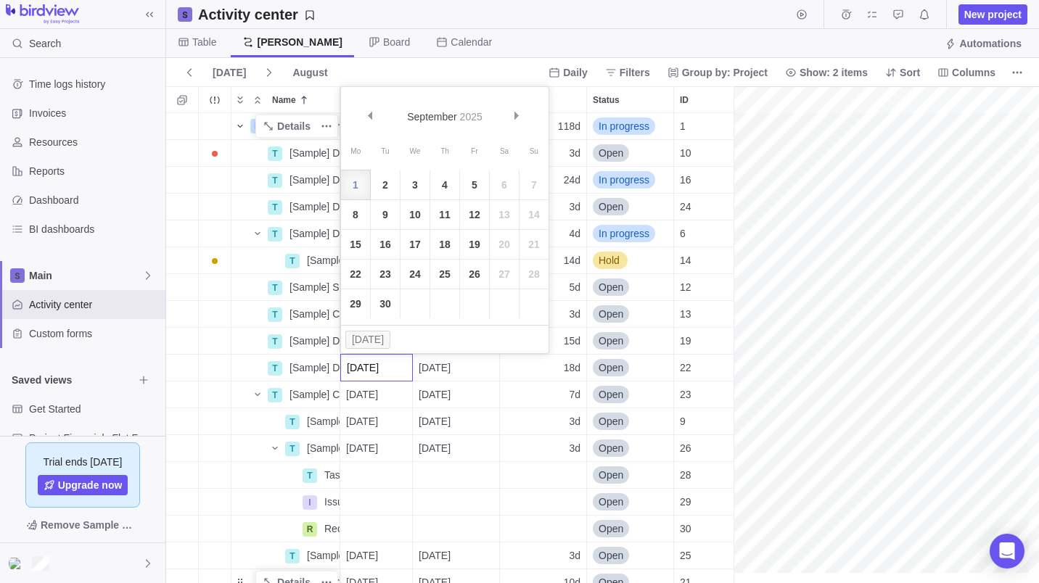
click at [542, 363] on div "P [Sample] Event Conference Details 14/07/2025 24/12/2025 118d In progress 1 T …" at bounding box center [455, 348] width 578 height 470
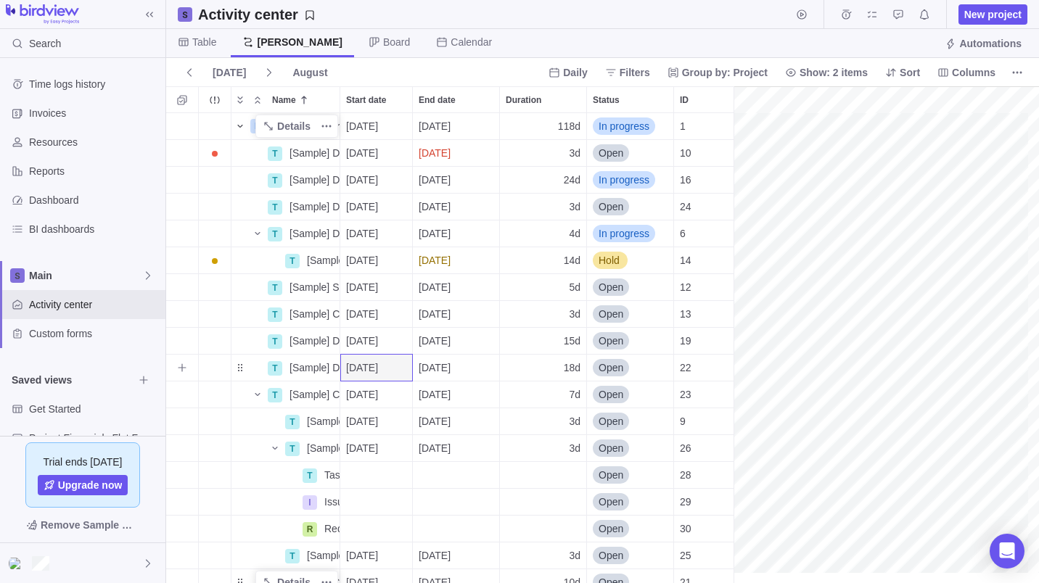
click at [542, 363] on div "18d" at bounding box center [543, 368] width 86 height 26
click at [310, 369] on div "P [Sample] Event Conference Details 14/07/2025 24/12/2025 118d In progress 1 T …" at bounding box center [455, 348] width 578 height 470
click at [269, 366] on icon "Name" at bounding box center [269, 368] width 12 height 12
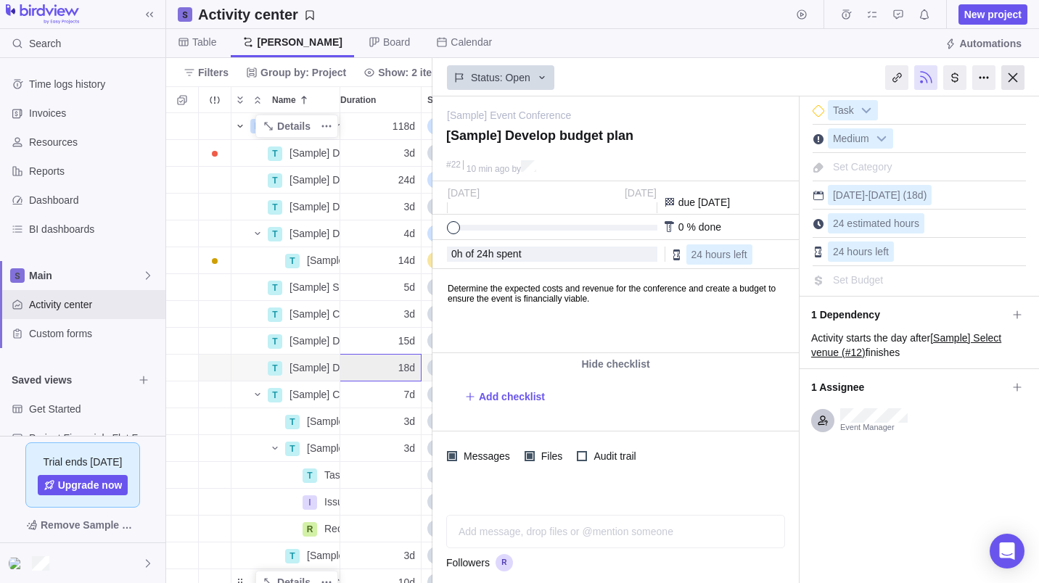
click at [1013, 78] on div at bounding box center [1012, 77] width 23 height 25
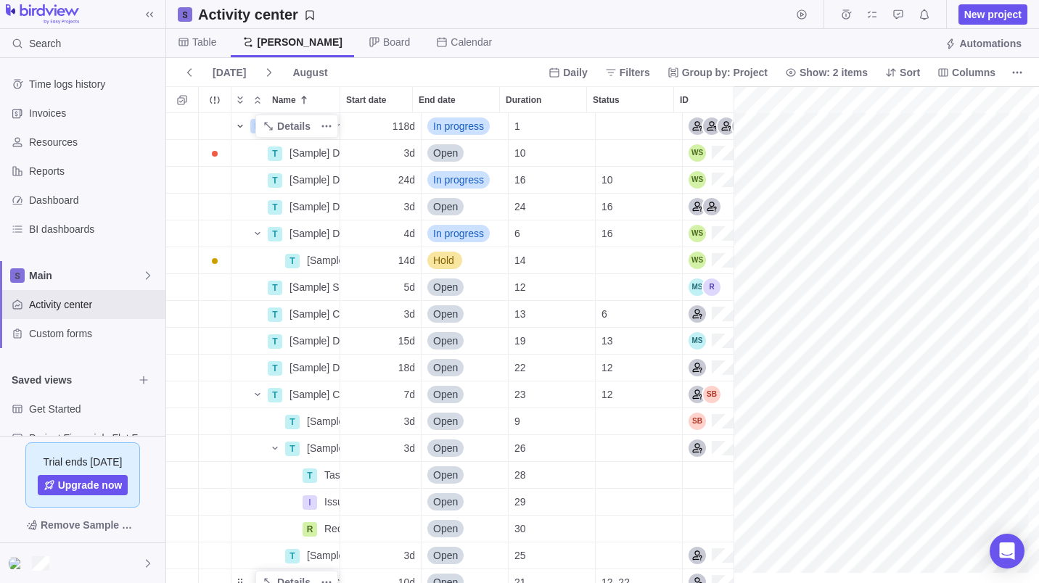
scroll to position [0, 2200]
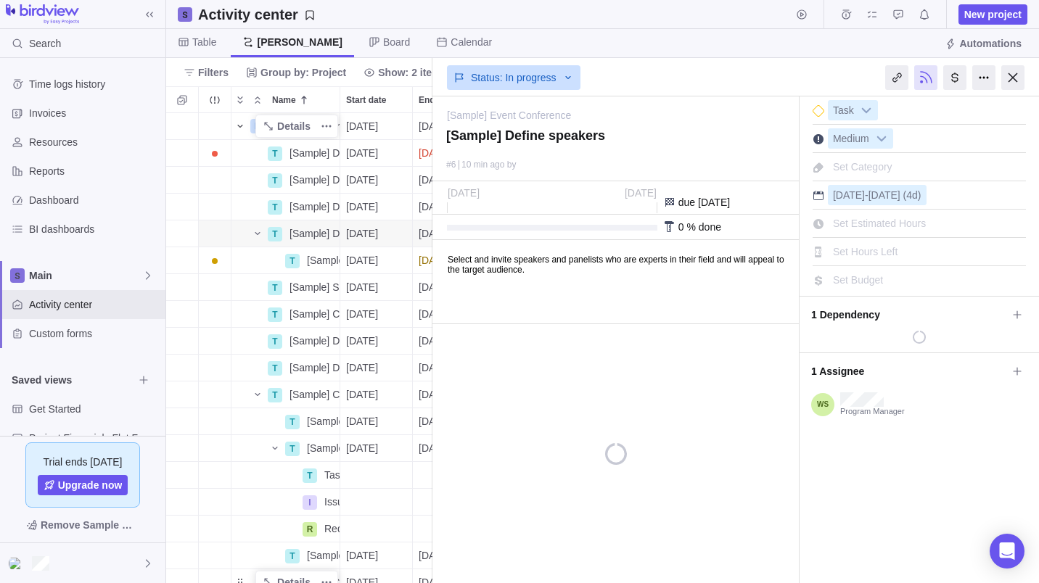
scroll to position [459, 255]
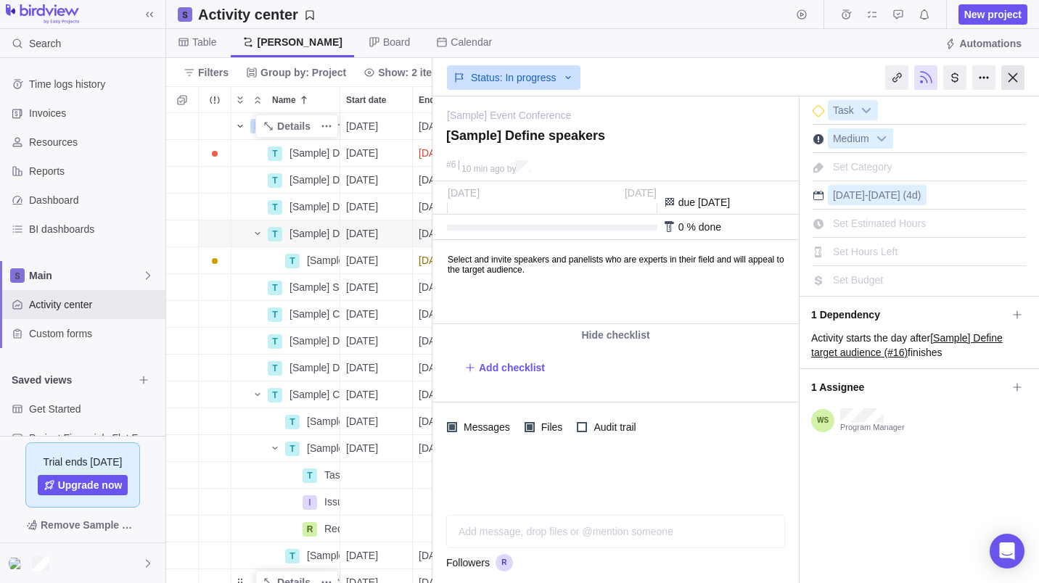
click at [1015, 69] on div at bounding box center [1012, 77] width 23 height 25
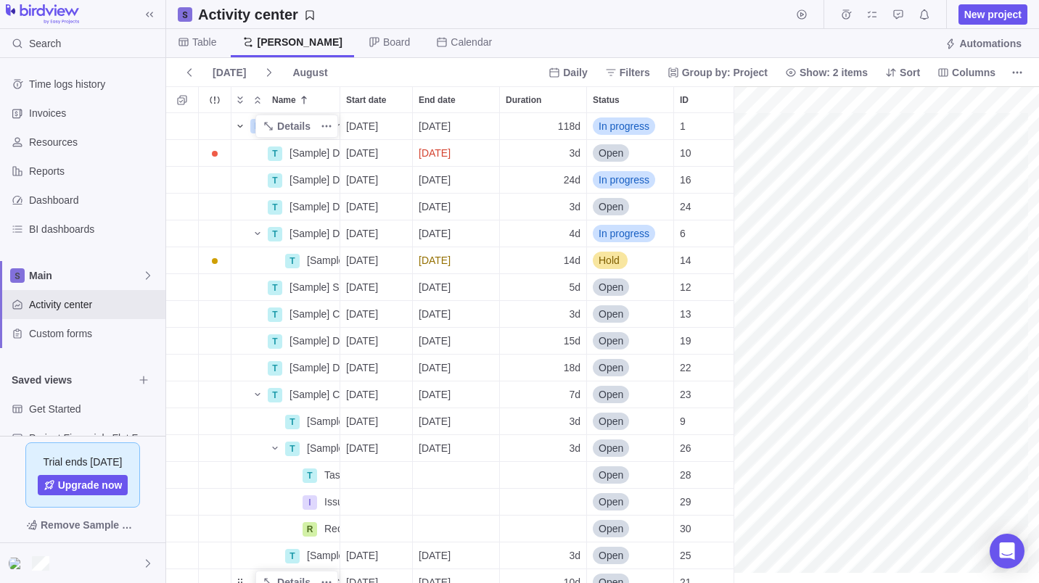
scroll to position [0, 1926]
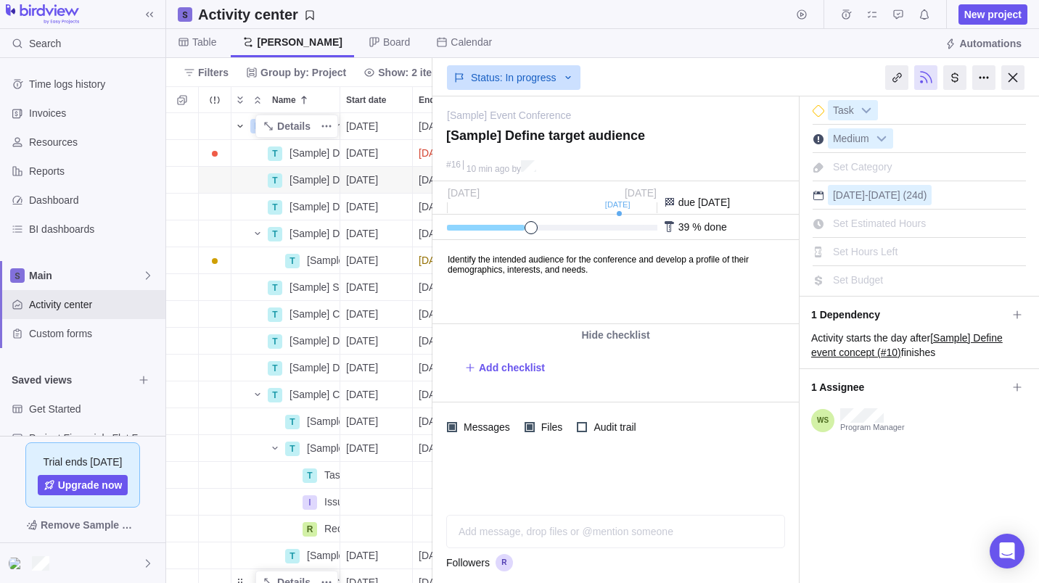
drag, startPoint x: 450, startPoint y: 226, endPoint x: 522, endPoint y: 240, distance: 73.3
click at [522, 240] on div "Activity was completed on its planned end date Today 17 Jul 19 Aug due in 6 day…" at bounding box center [615, 252] width 366 height 143
click at [1011, 73] on div at bounding box center [1012, 77] width 23 height 25
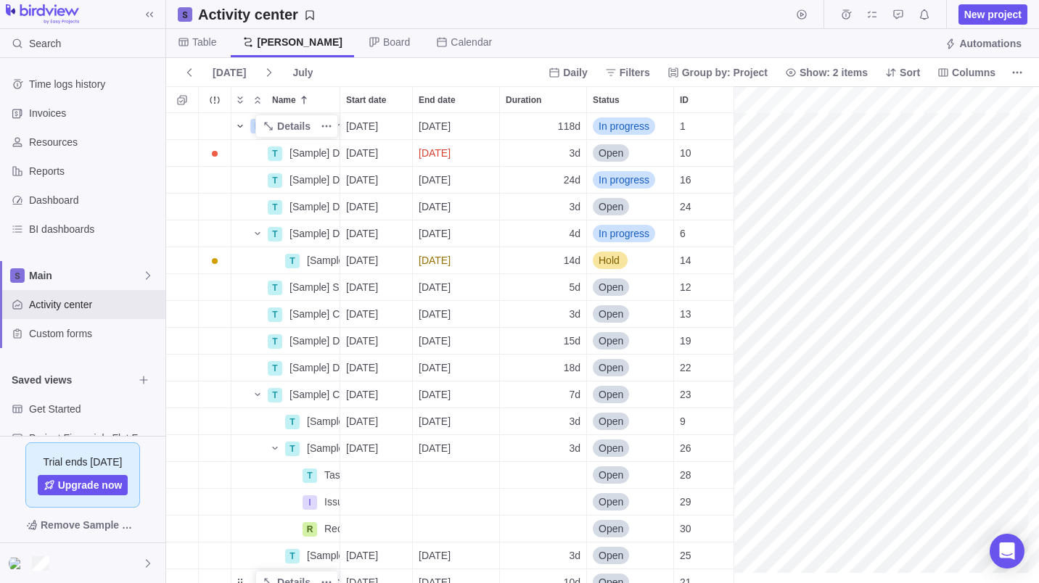
scroll to position [0, 11]
click at [958, 180] on div "gantt" at bounding box center [885, 335] width 305 height 498
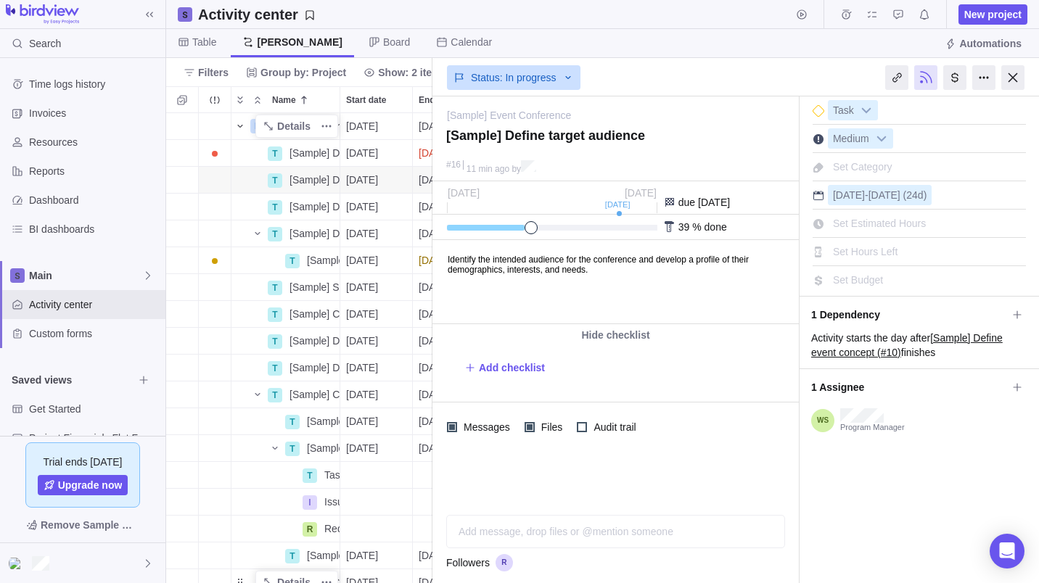
drag, startPoint x: 1038, startPoint y: 205, endPoint x: 685, endPoint y: 57, distance: 382.3
click at [685, 57] on div "Table Gantt Board Calendar Automations" at bounding box center [602, 43] width 872 height 29
click at [498, 365] on span "Add checklist" at bounding box center [512, 367] width 66 height 15
type textarea "x"
type textarea "d"
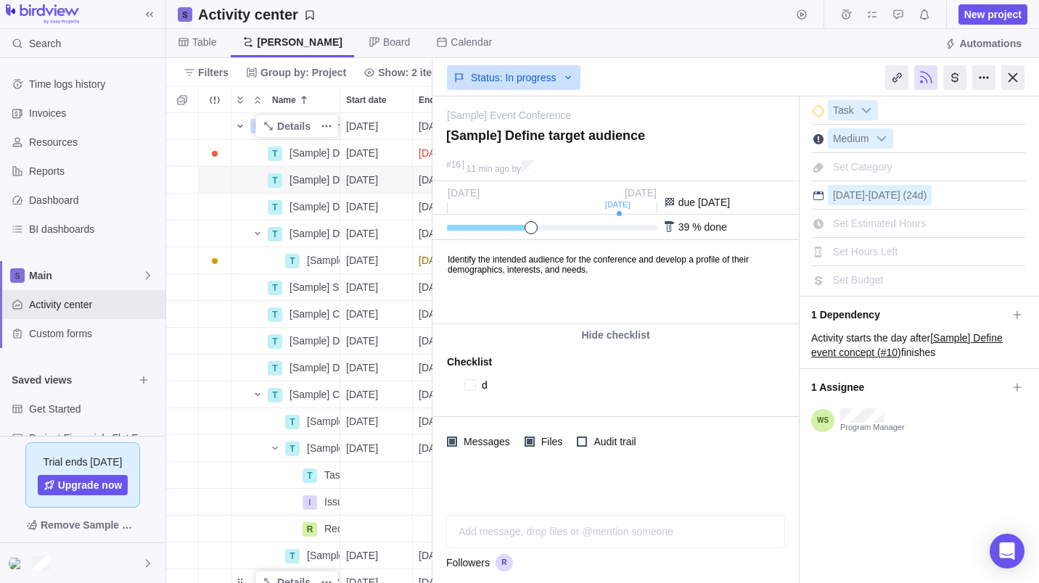
type textarea "x"
type textarea "dtf"
type textarea "x"
type textarea "dtfyv"
type textarea "x"
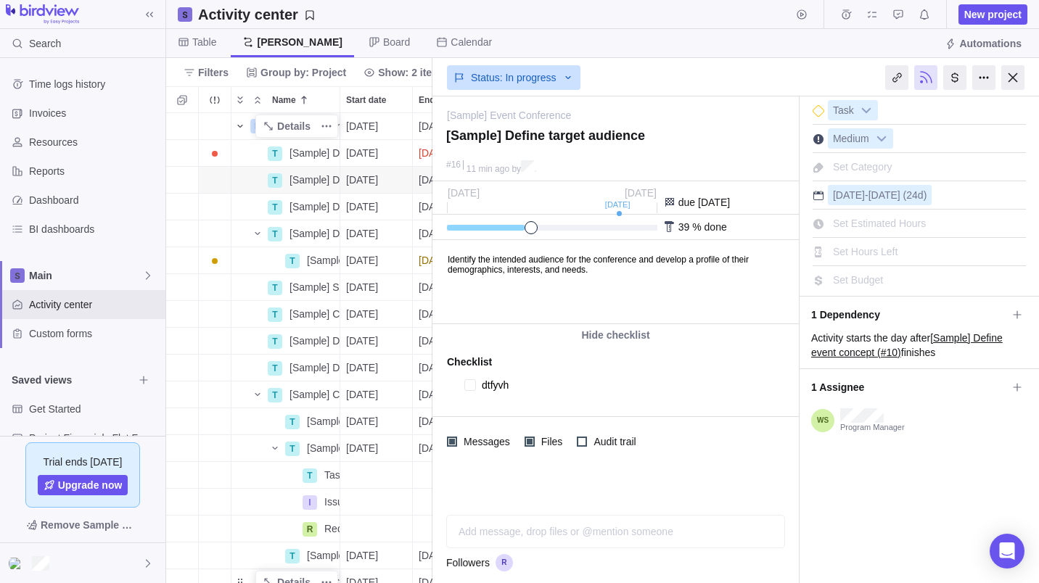
type textarea "dtfyvhj"
type textarea "x"
type textarea "dtfyvhjm"
type textarea "x"
type textarea "dtfyvhjmbv"
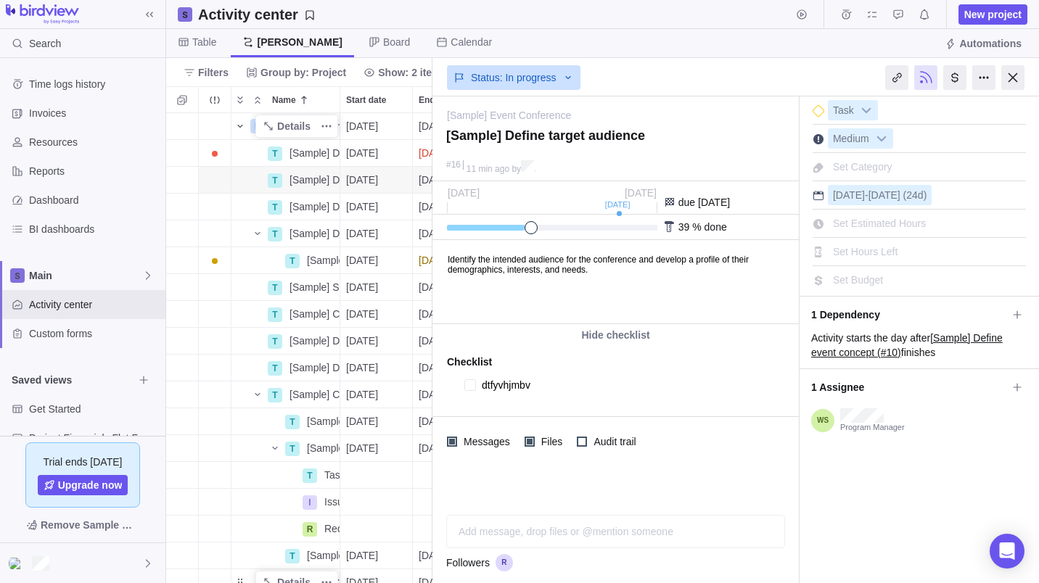
type textarea "x"
type textarea "dtfyvhjmbvc"
type textarea "x"
type textarea "dtfyvhjmbvcgf"
type textarea "x"
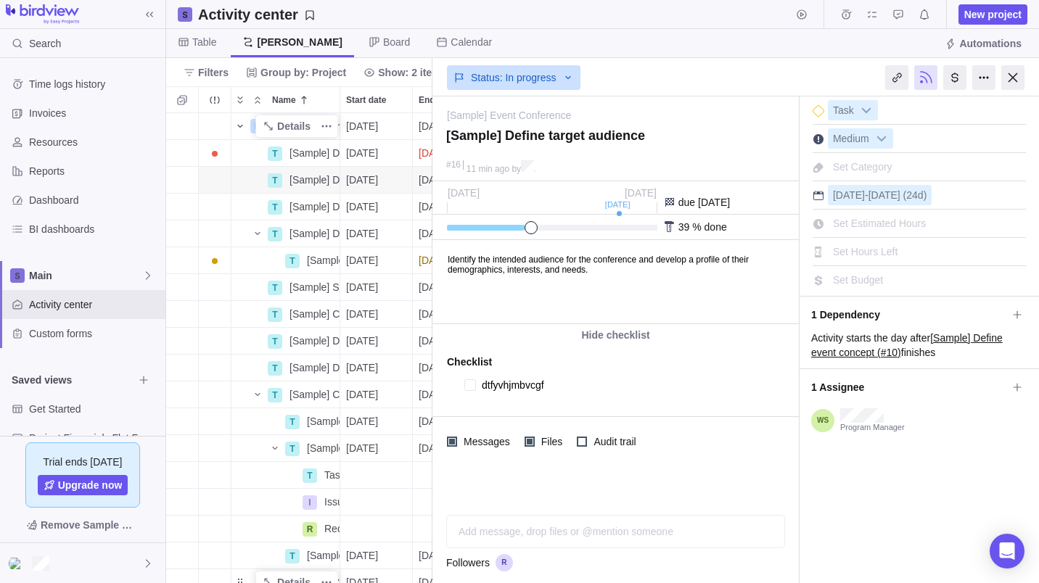
type textarea "dtfyvhjmbvcgfd"
type textarea "x"
type textarea "n"
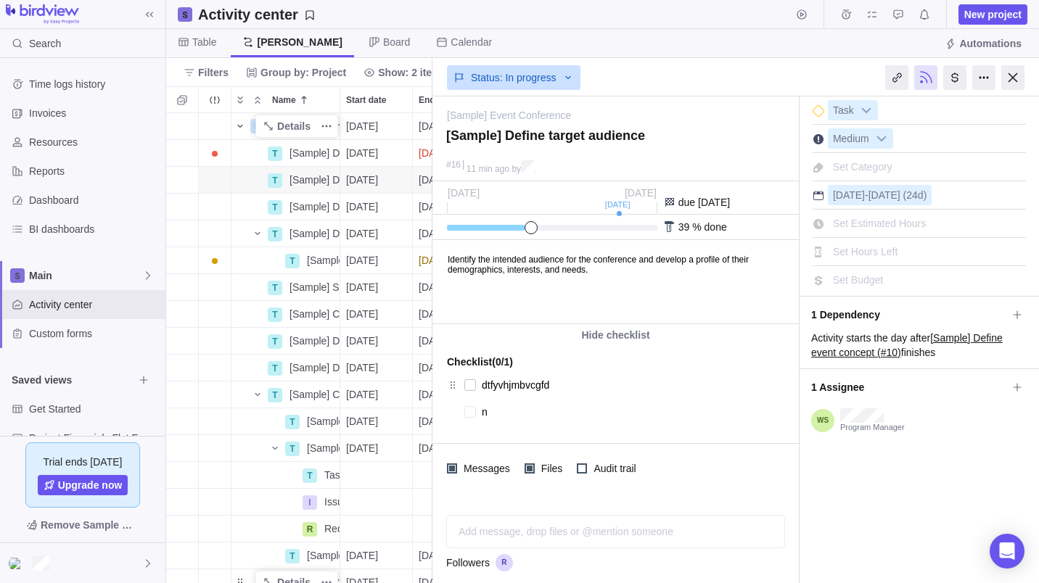
type textarea "x"
type textarea "nm,"
type textarea "x"
type textarea "nm,l"
type textarea "x"
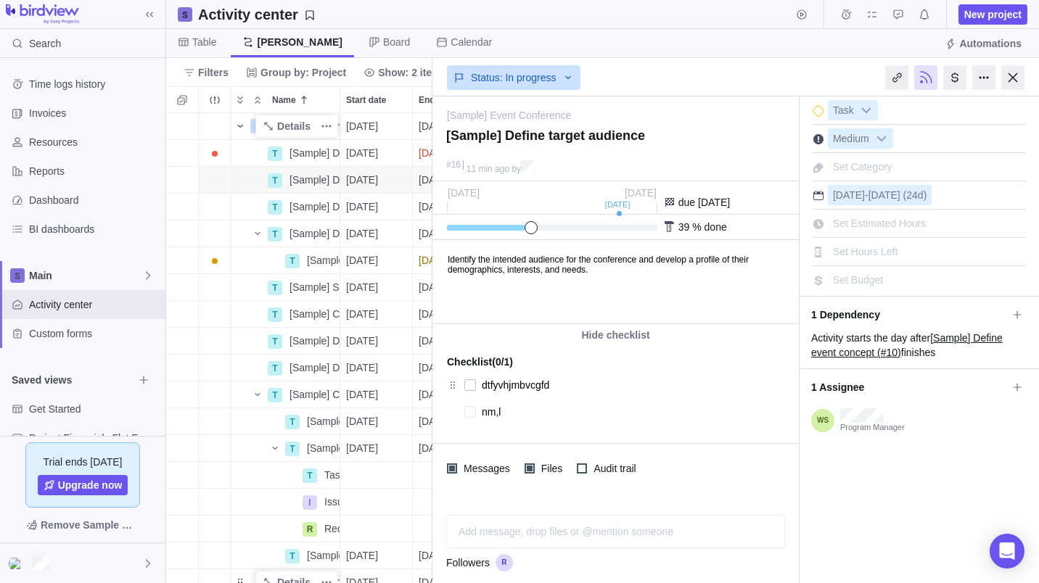
type textarea "nm,lj"
type textarea "x"
type textarea "nm,ljk"
type textarea "x"
type textarea "nm,ljkh"
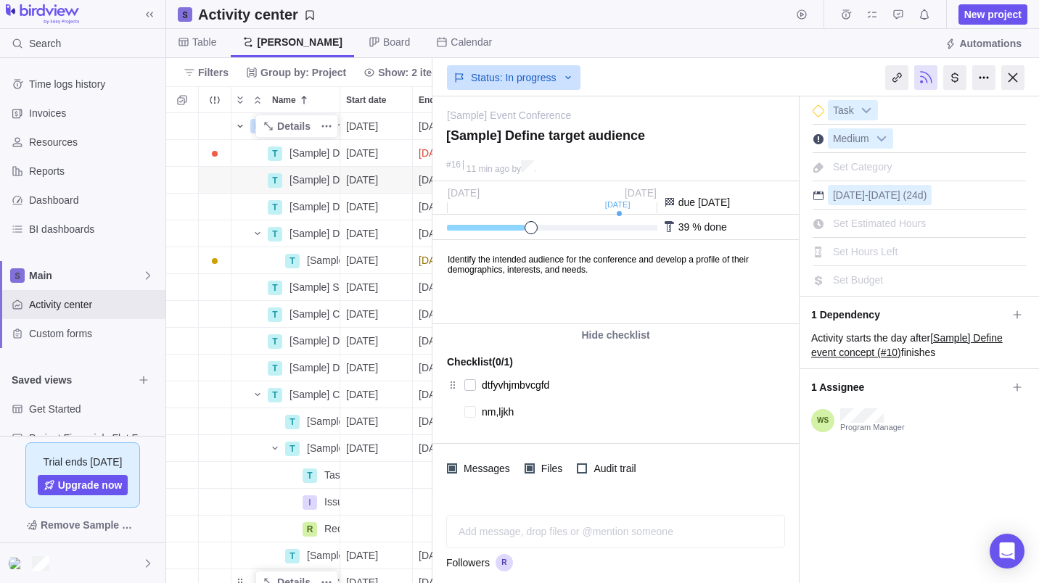
type textarea "x"
type textarea "nm,ljkhg"
type textarea "x"
type textarea "nm,ljkhgf"
type textarea "x"
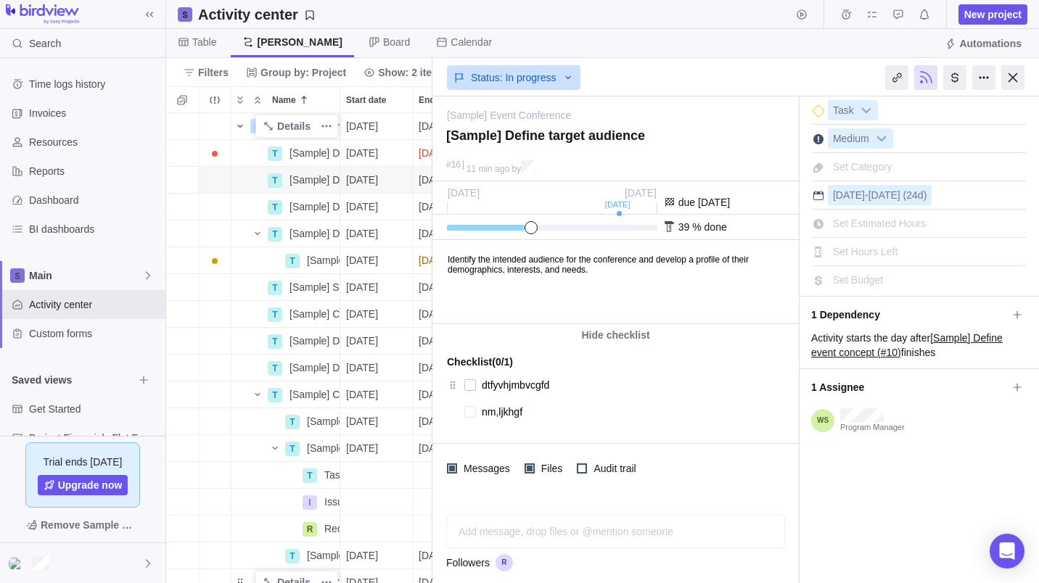
type textarea "nm,ljkhgfd"
type textarea "x"
click at [1012, 78] on div at bounding box center [1012, 77] width 23 height 25
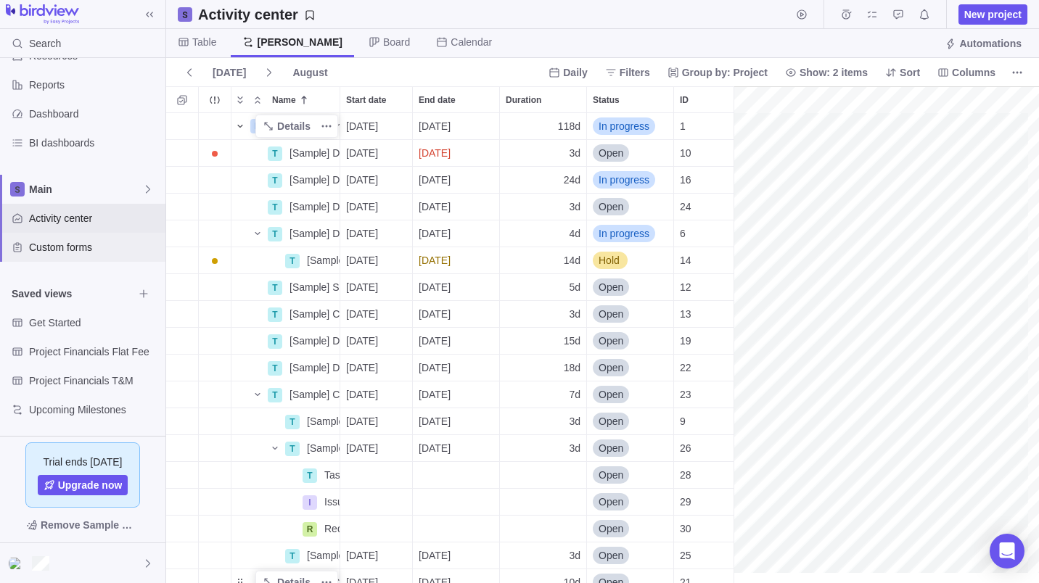
scroll to position [86, 0]
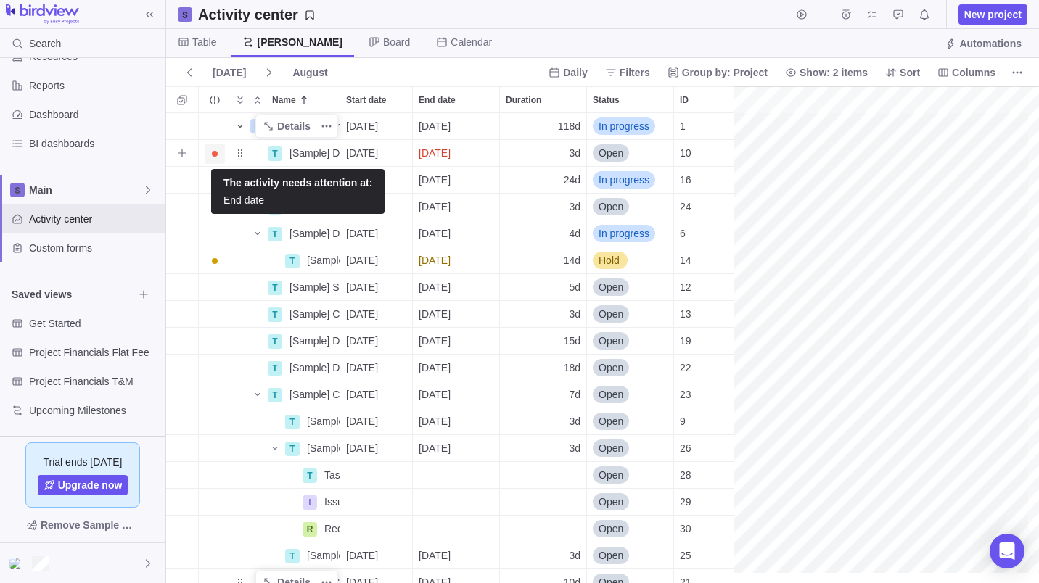
click at [213, 152] on span "Trouble indication" at bounding box center [215, 154] width 6 height 6
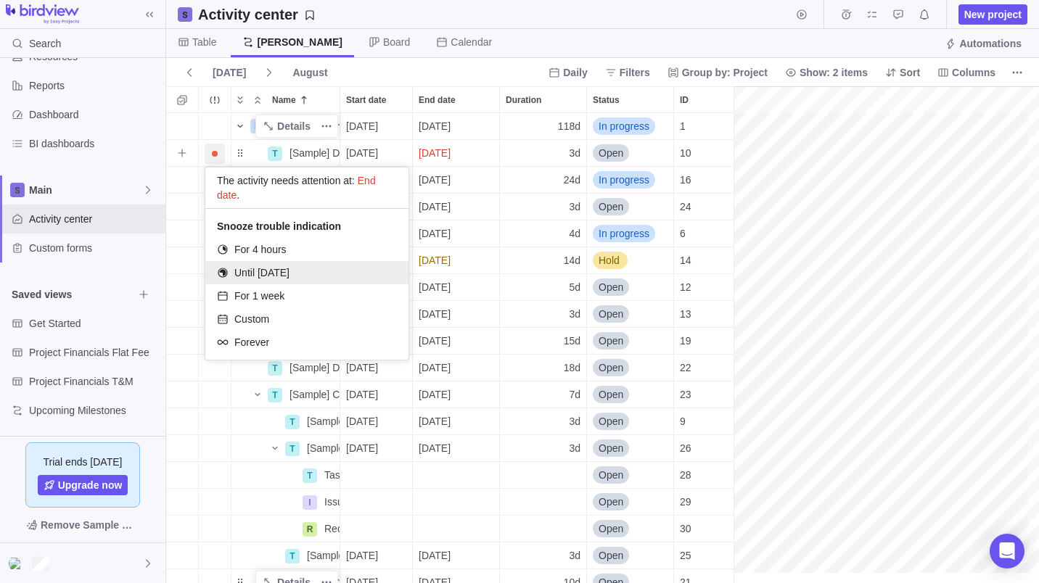
click at [262, 270] on span "Until tomorrow" at bounding box center [261, 272] width 55 height 15
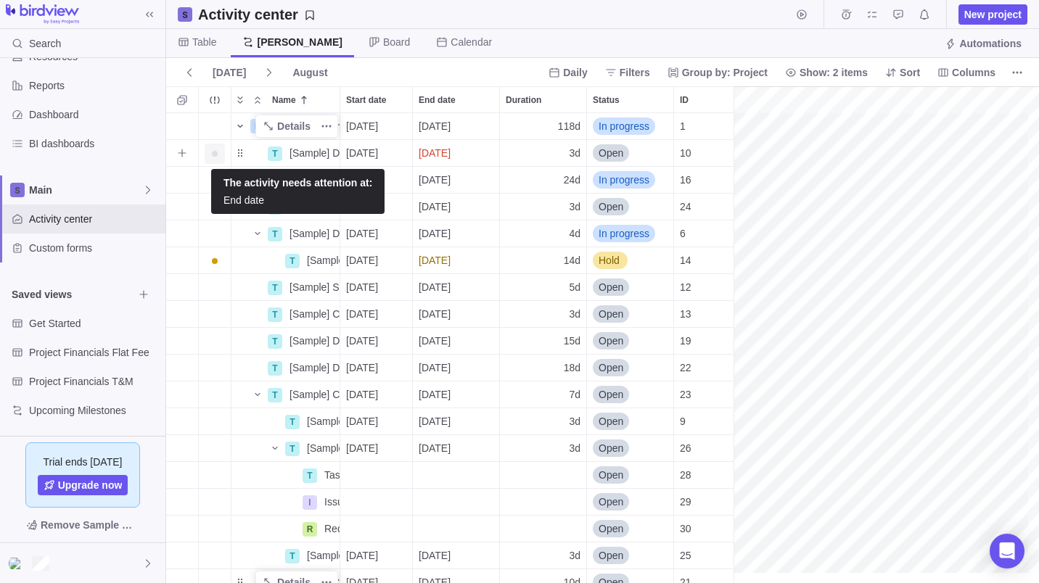
click at [215, 154] on span "Trouble indication" at bounding box center [215, 154] width 6 height 6
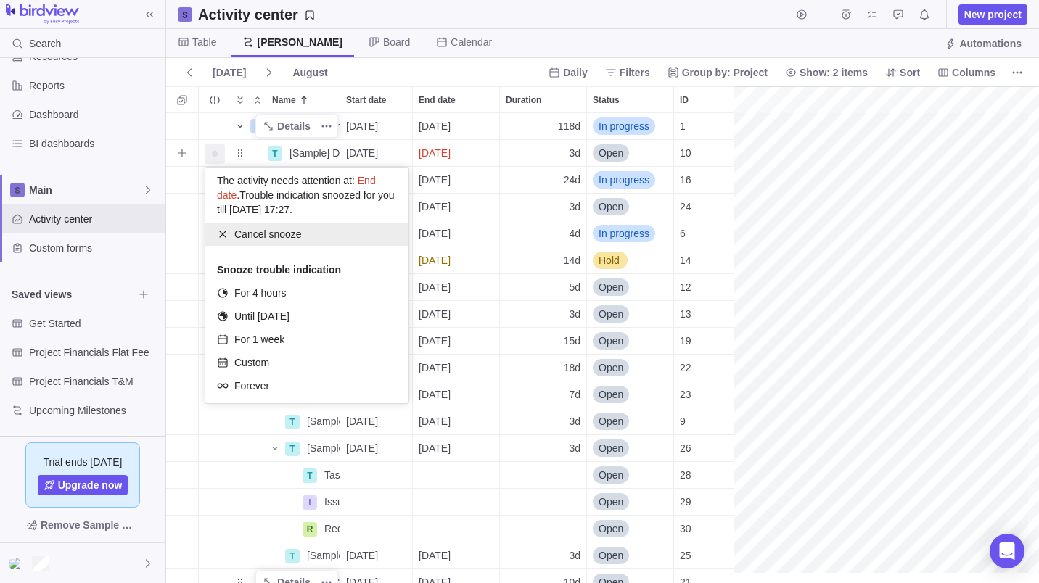
click at [223, 234] on icon at bounding box center [223, 234] width 12 height 12
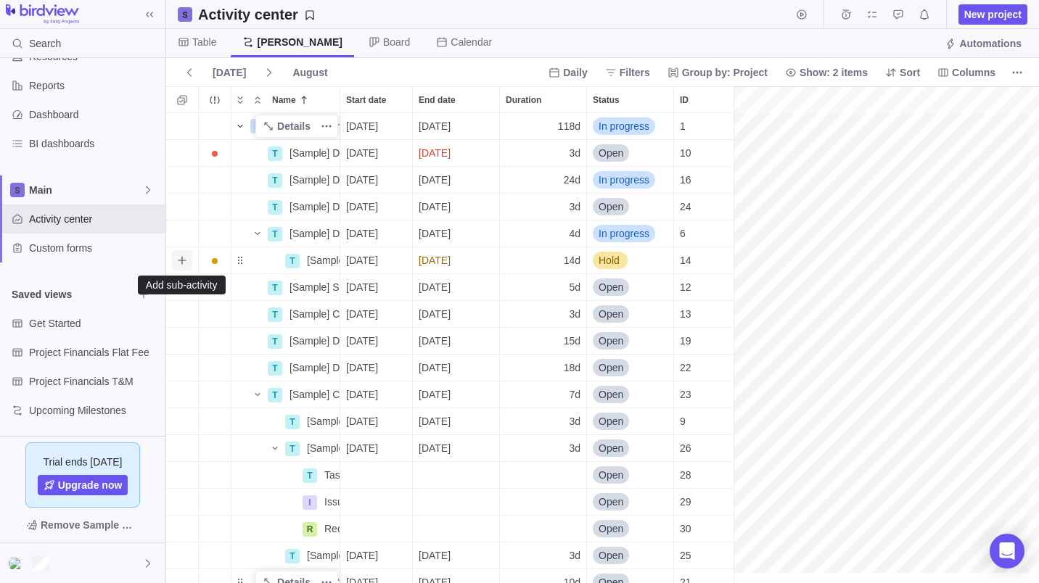
click at [181, 260] on icon "Add sub-activity" at bounding box center [182, 260] width 8 height 8
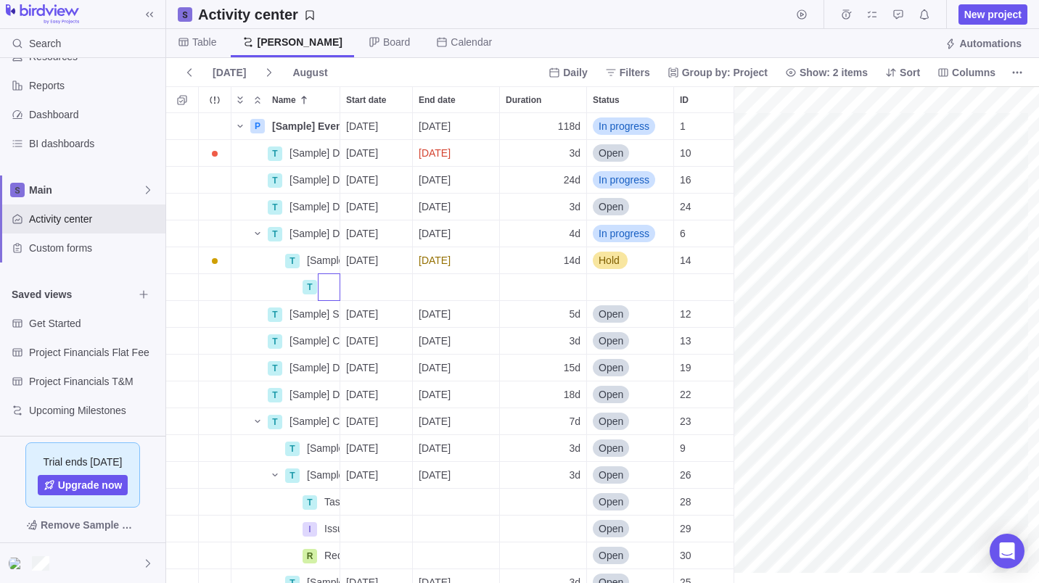
scroll to position [0, 1926]
click at [110, 104] on body "Search Time logs history Invoices Resources Reports Dashboard BI dashboards Mai…" at bounding box center [519, 291] width 1039 height 583
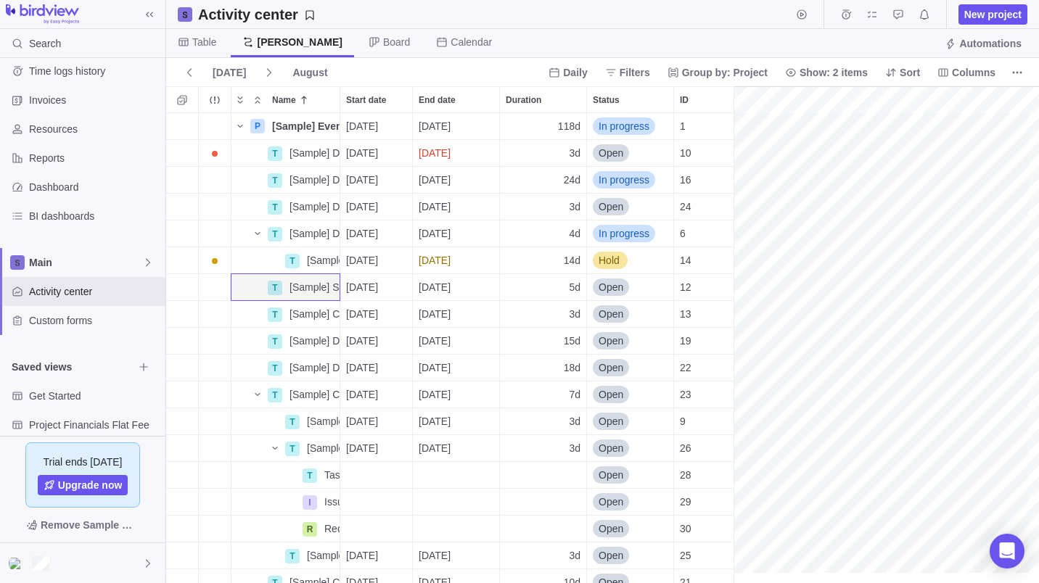
scroll to position [0, 0]
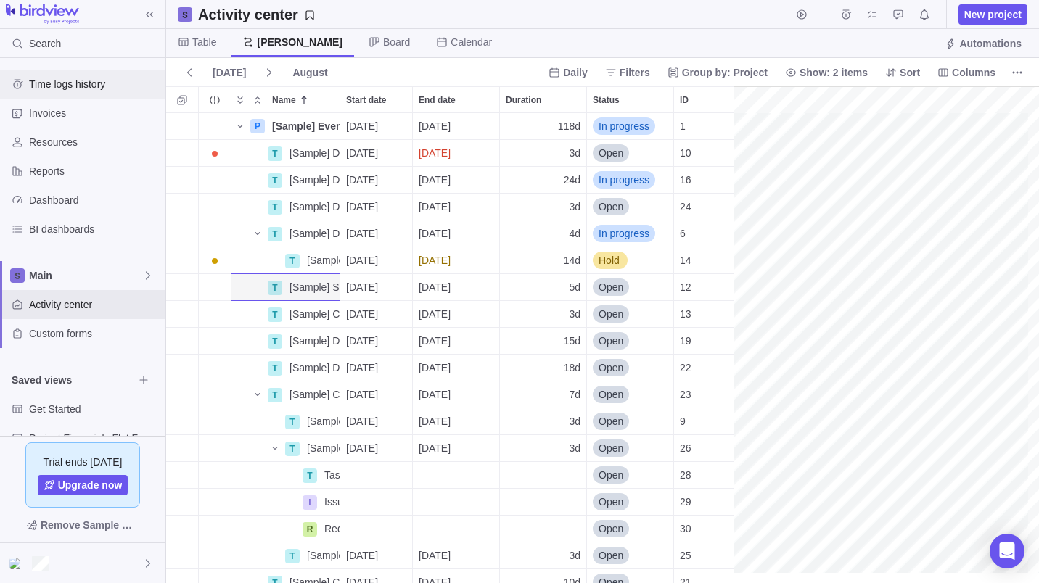
click at [73, 83] on span "Time logs history" at bounding box center [94, 84] width 131 height 15
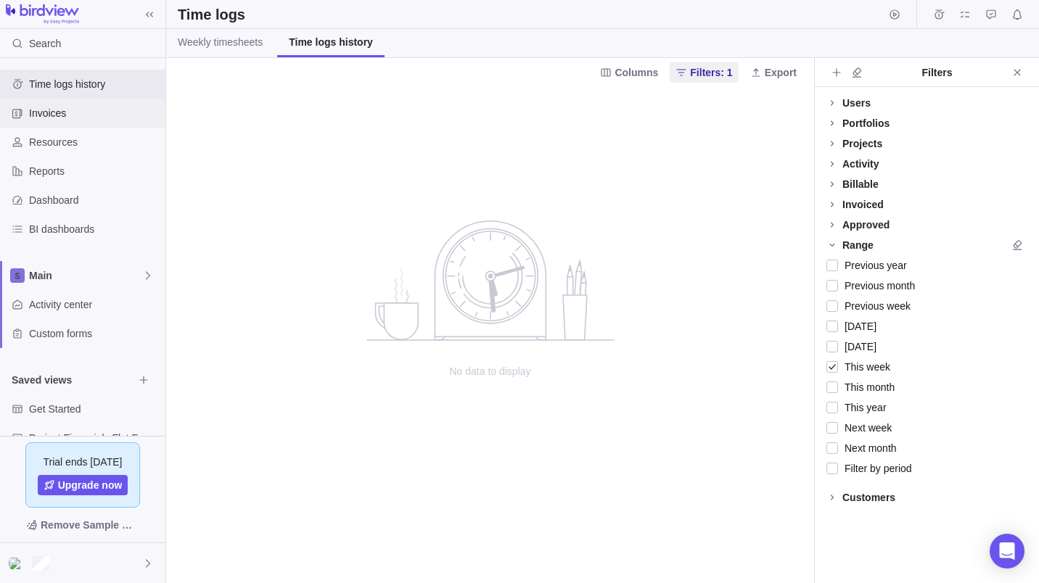
click at [57, 111] on span "Invoices" at bounding box center [94, 113] width 131 height 15
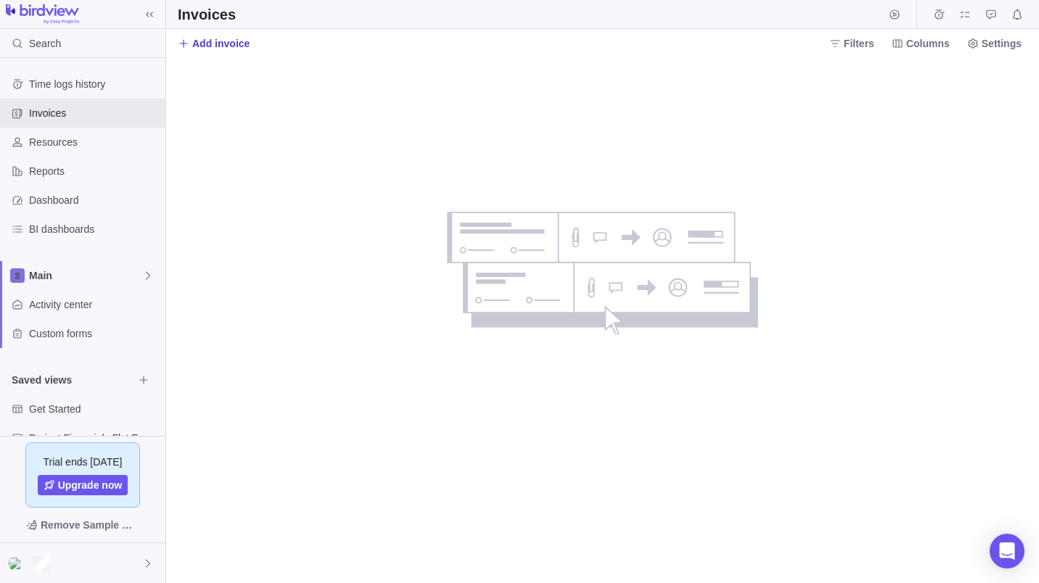
click at [210, 37] on span "Add invoice" at bounding box center [220, 43] width 57 height 15
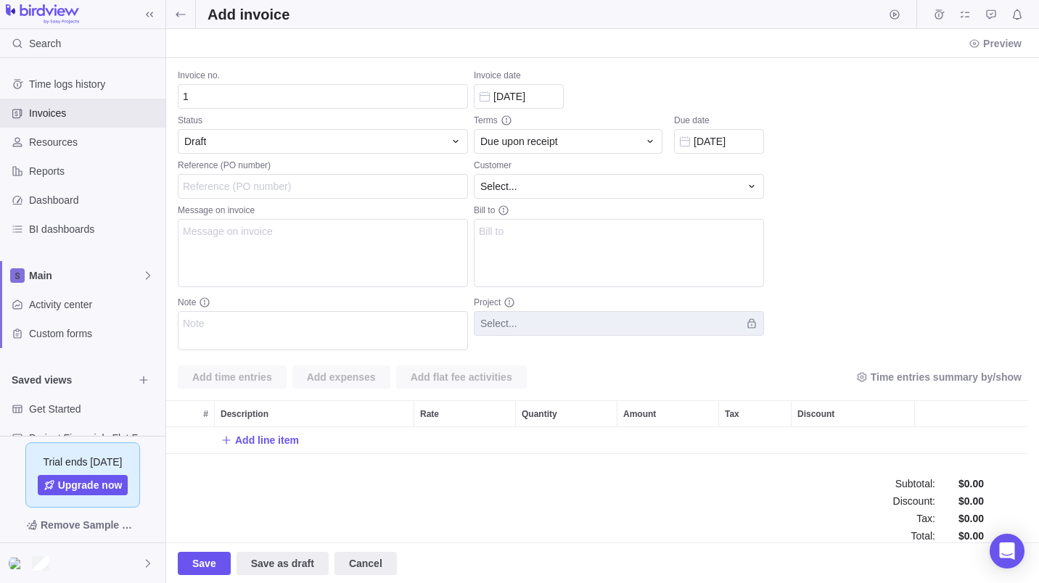
scroll to position [27, 851]
click at [608, 133] on div "Due upon receipt" at bounding box center [568, 141] width 189 height 25
click at [303, 230] on div "Invoice no. 1 Status Draft Reference (PO number) Message on invoice Note Invoic…" at bounding box center [602, 300] width 872 height 484
click at [38, 173] on span "Reports" at bounding box center [94, 171] width 131 height 15
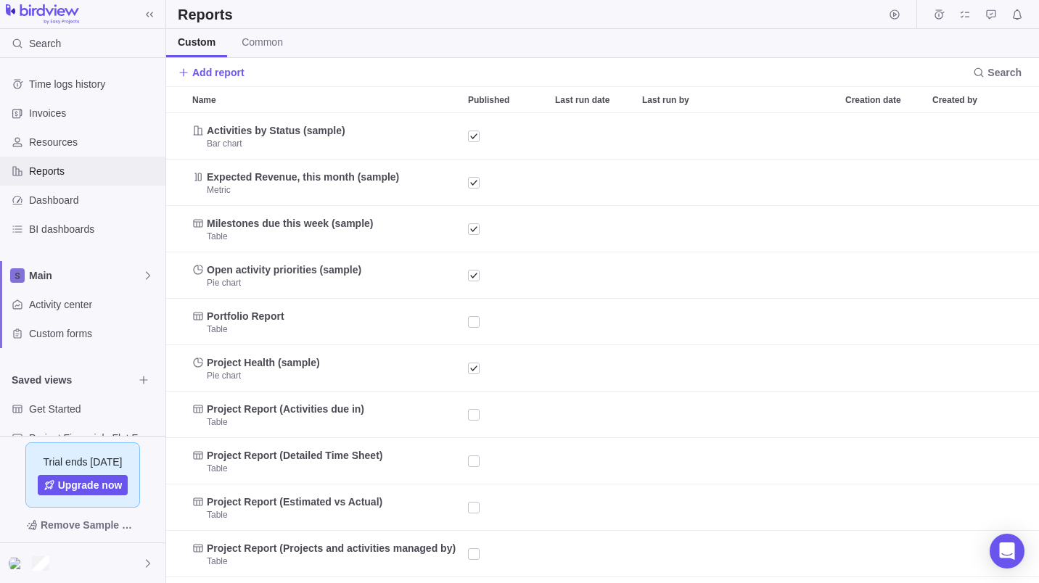
scroll to position [459, 862]
click at [48, 223] on span "BI dashboards" at bounding box center [94, 229] width 131 height 15
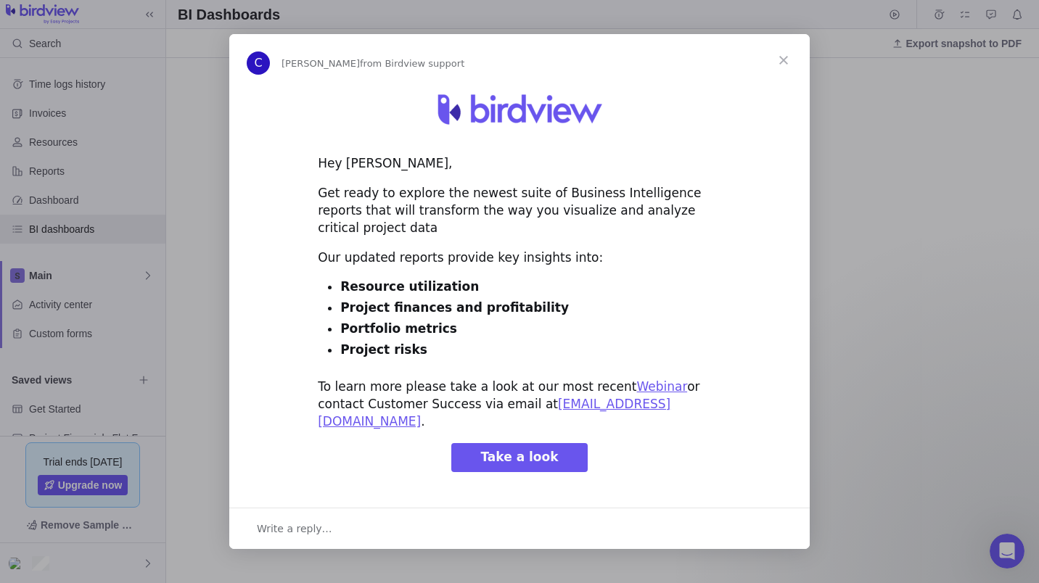
click at [509, 450] on span "Take a look" at bounding box center [519, 457] width 78 height 15
